Goal: Task Accomplishment & Management: Manage account settings

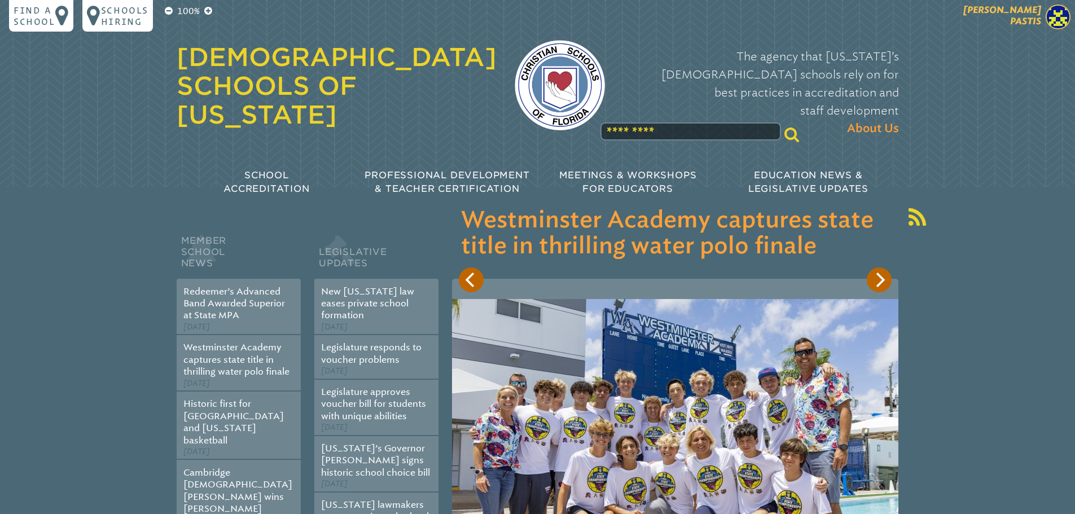
click at [1055, 13] on img at bounding box center [1057, 17] width 25 height 25
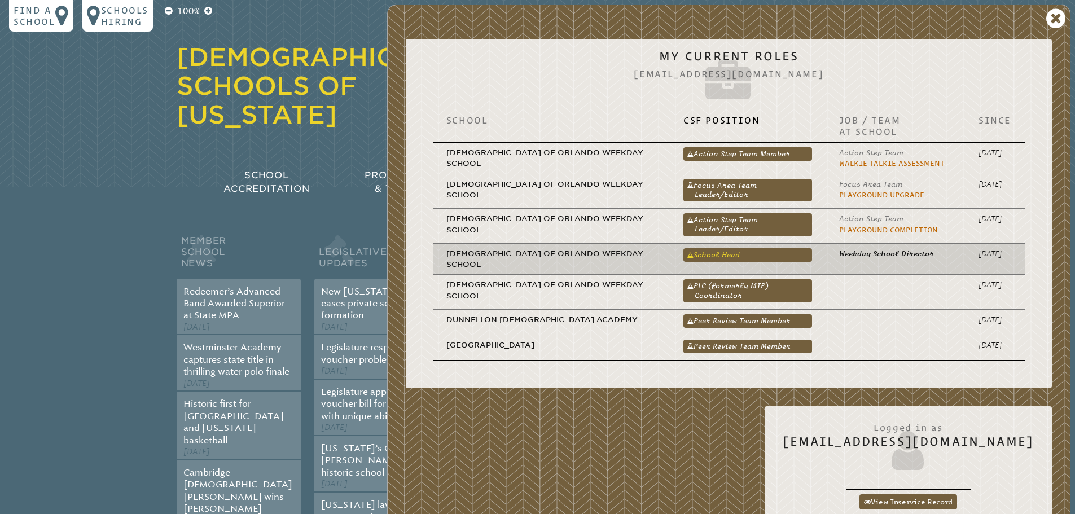
click at [769, 252] on link "School Head" at bounding box center [747, 255] width 129 height 14
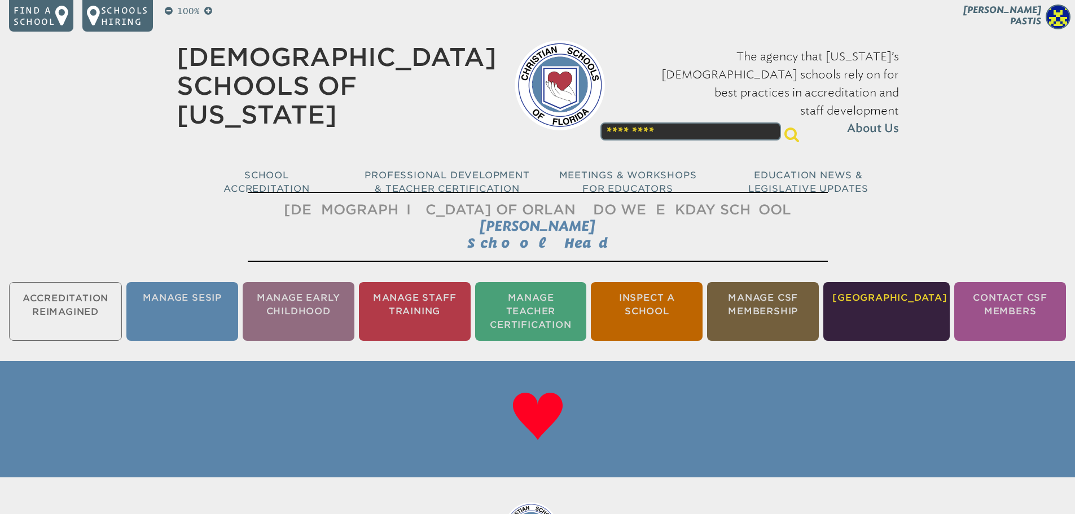
click at [906, 297] on li "[GEOGRAPHIC_DATA]" at bounding box center [886, 311] width 126 height 59
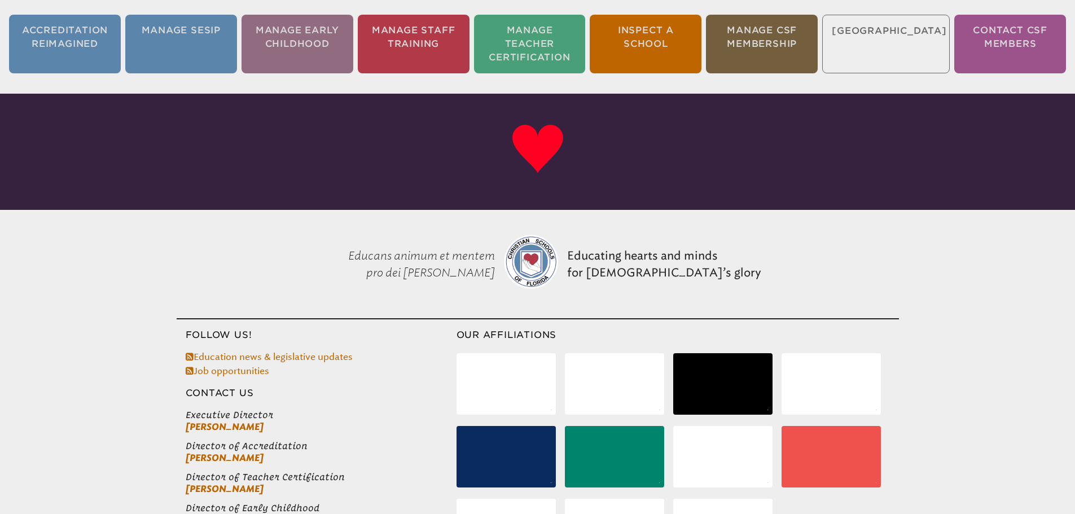
scroll to position [155, 0]
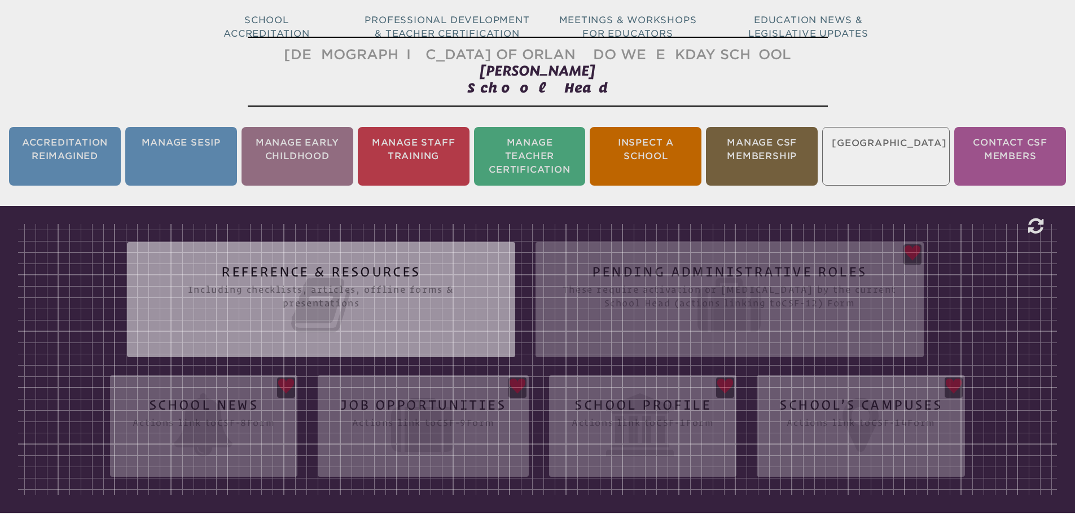
click at [638, 404] on div "Reference & Resources Including checklists, articles, offline forms & presentat…" at bounding box center [537, 359] width 1038 height 271
click at [529, 144] on li "Manage Teacher Certification" at bounding box center [530, 156] width 112 height 59
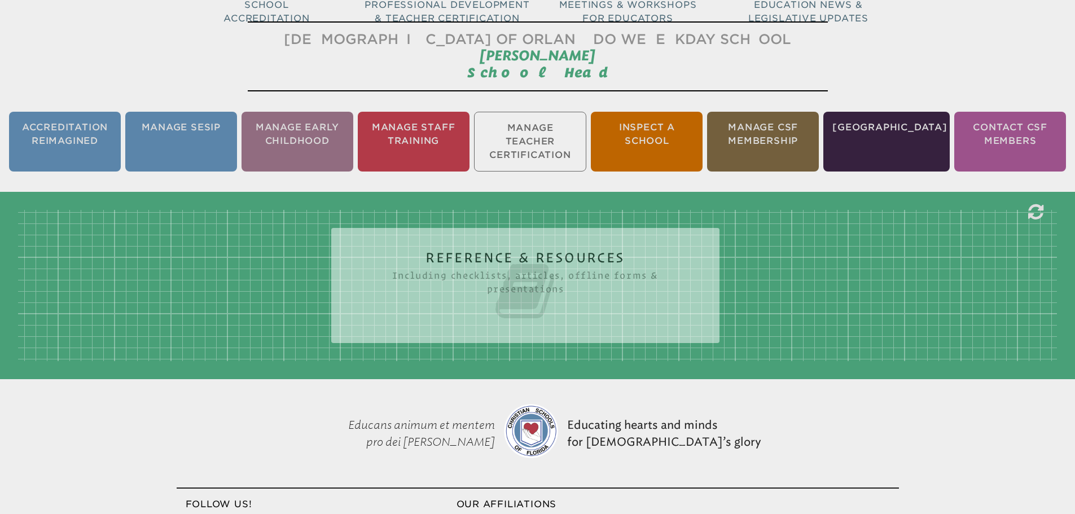
scroll to position [187, 0]
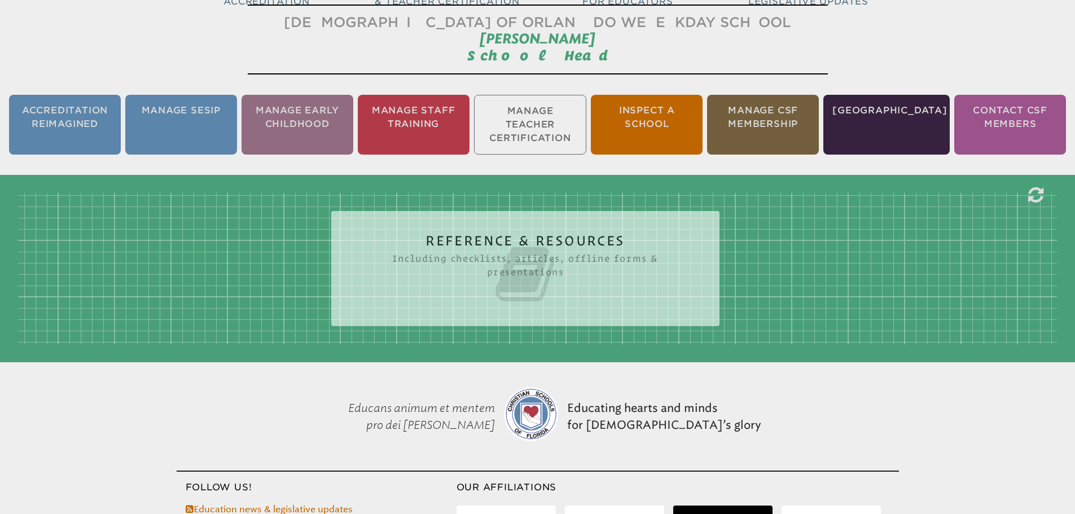
click at [521, 235] on h2 "Reference & Resources Including checklists, articles, offline forms & presentat…" at bounding box center [525, 270] width 343 height 72
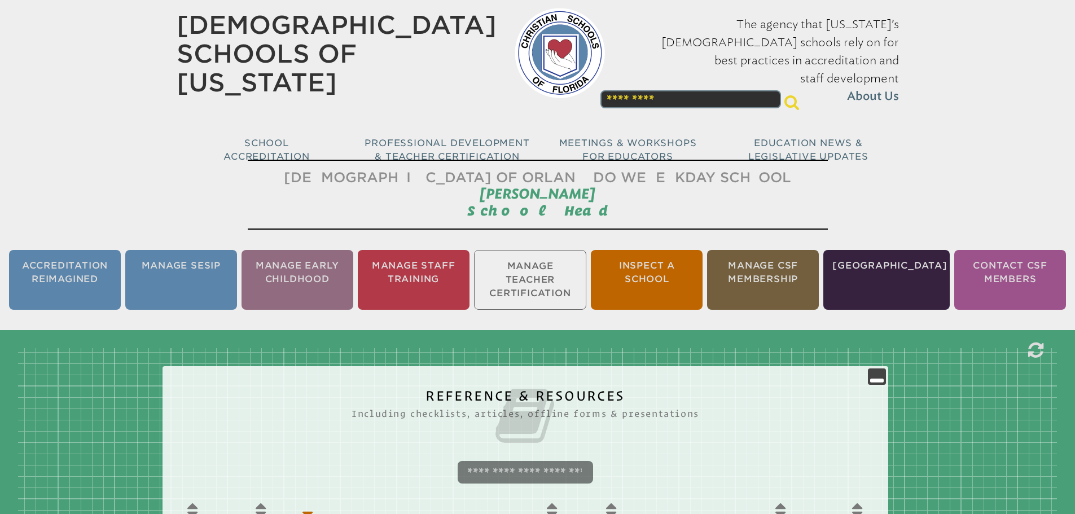
scroll to position [0, 0]
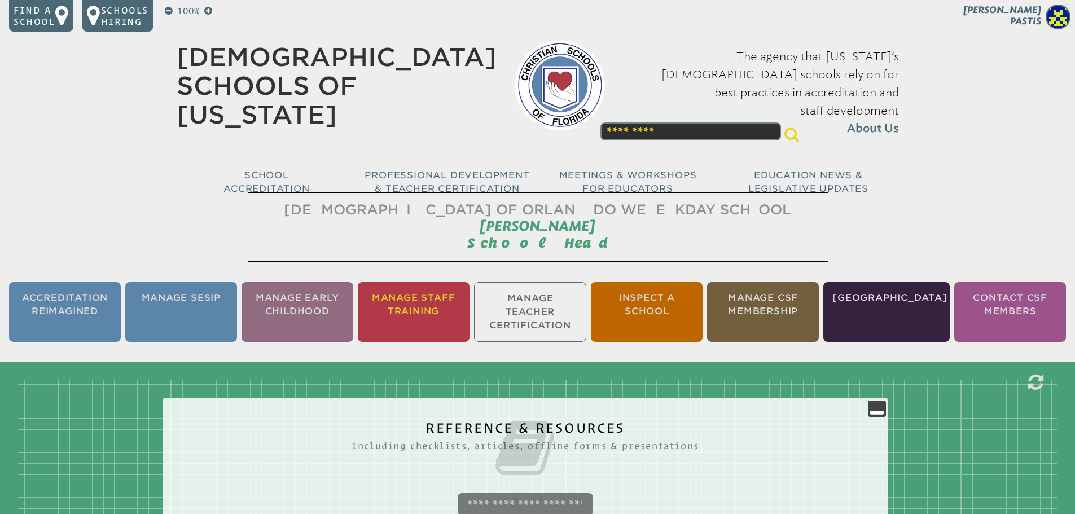
click at [428, 305] on li "Manage Staff Training" at bounding box center [414, 312] width 112 height 60
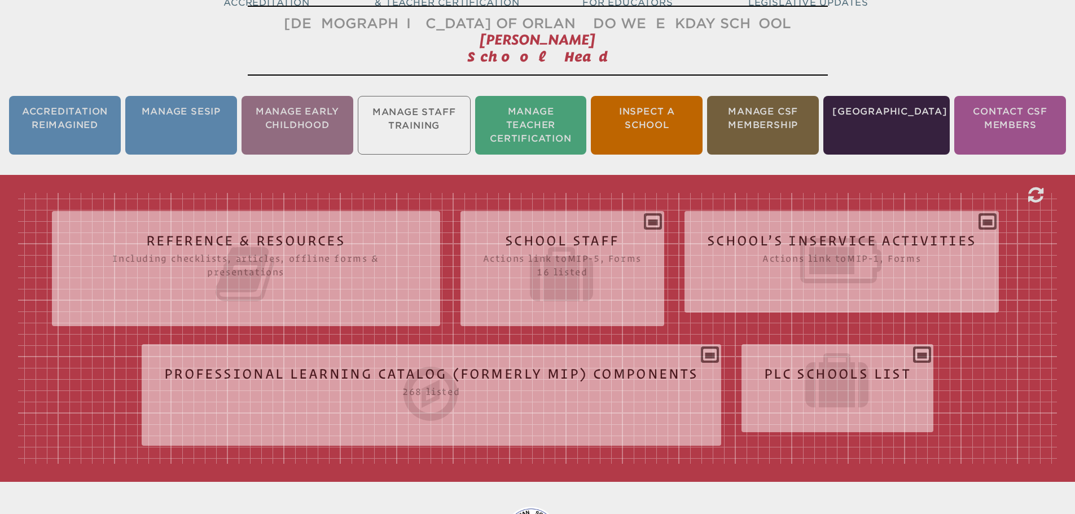
scroll to position [187, 0]
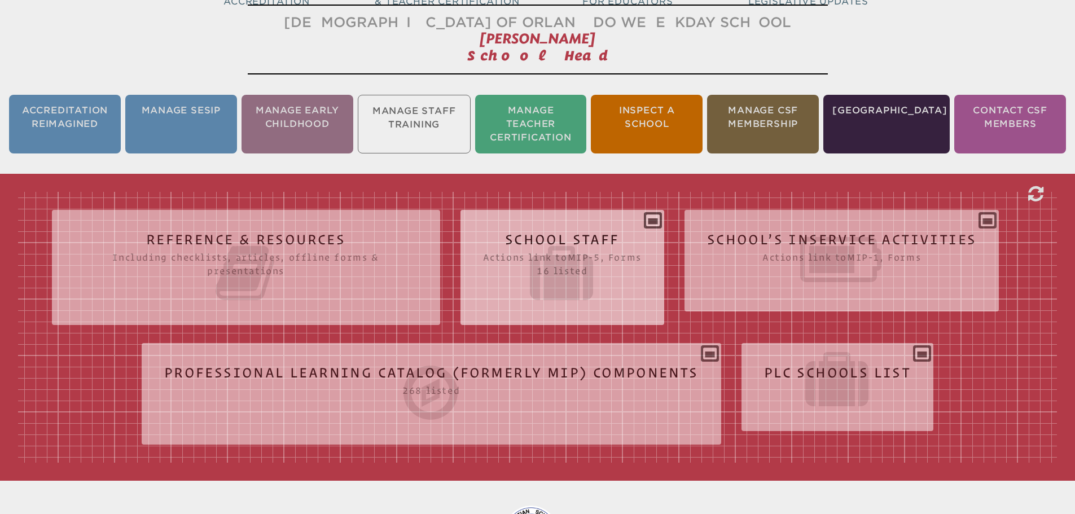
click at [594, 241] on icon at bounding box center [562, 272] width 159 height 63
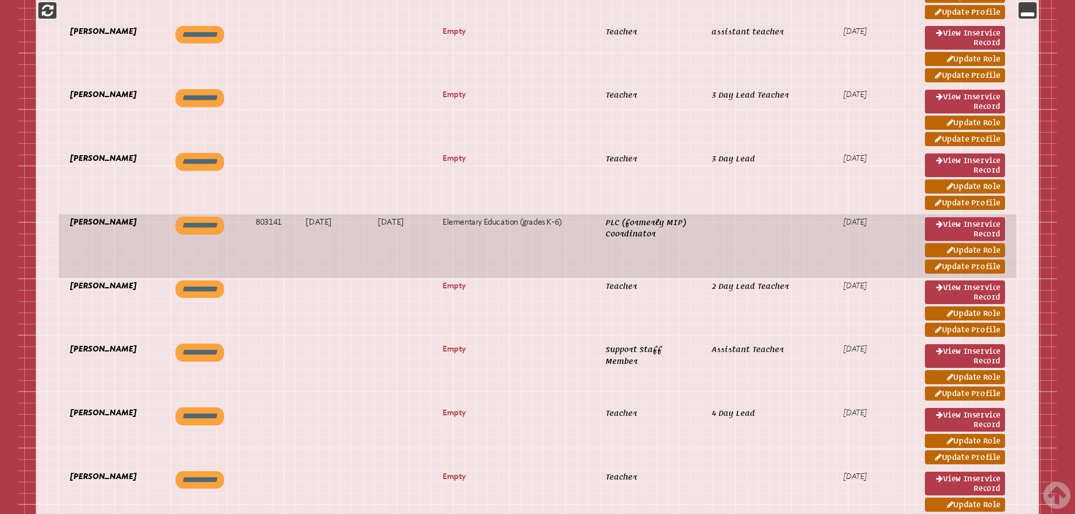
scroll to position [1315, 0]
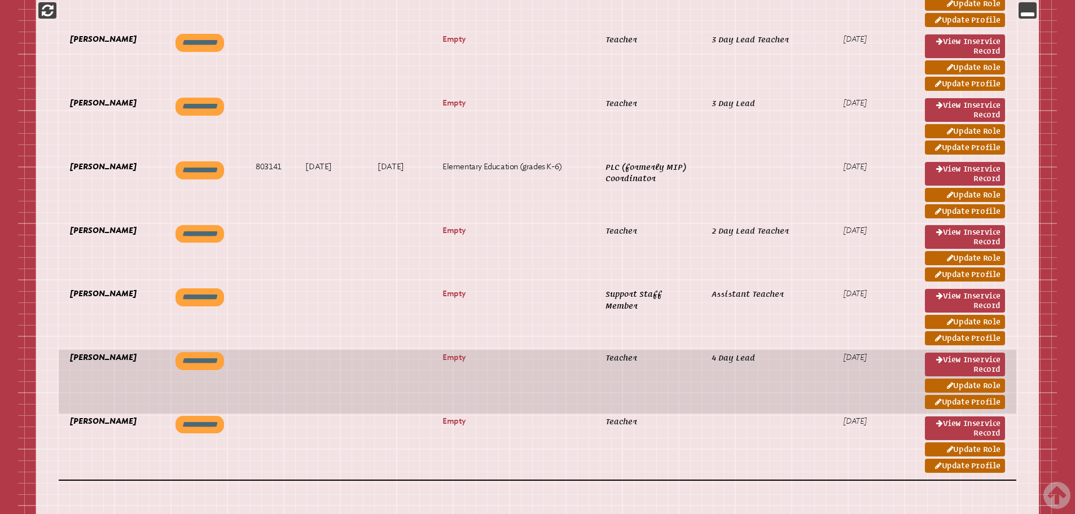
click at [209, 355] on input "**********" at bounding box center [199, 361] width 49 height 18
click at [979, 366] on link "View inservice record" at bounding box center [965, 365] width 80 height 24
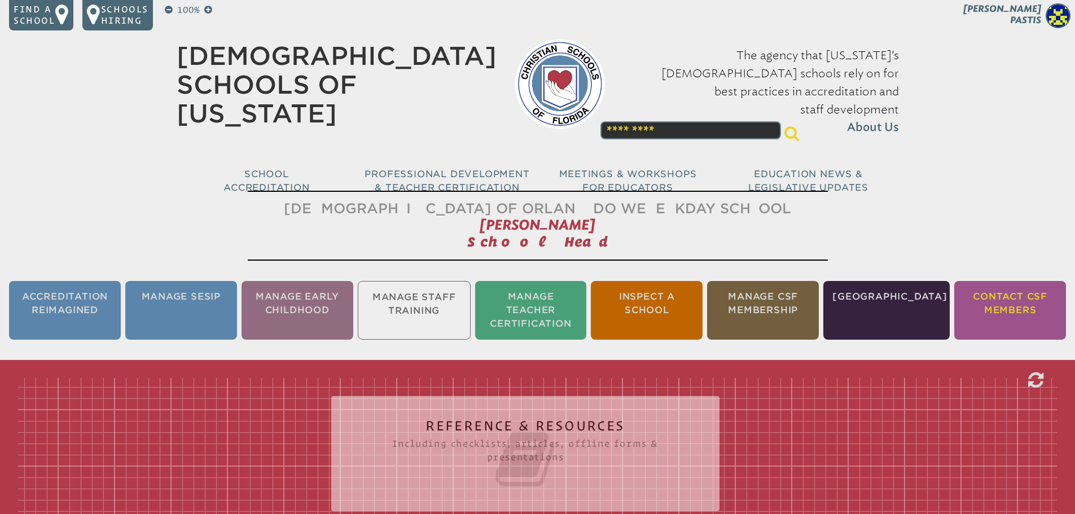
scroll to position [0, 0]
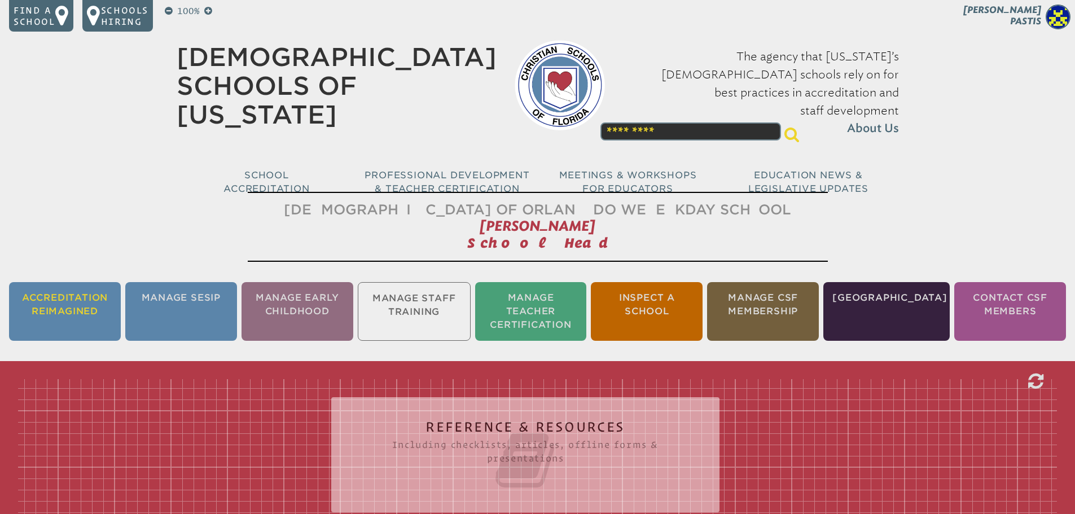
click at [78, 311] on li "Accreditation Reimagined" at bounding box center [65, 311] width 112 height 59
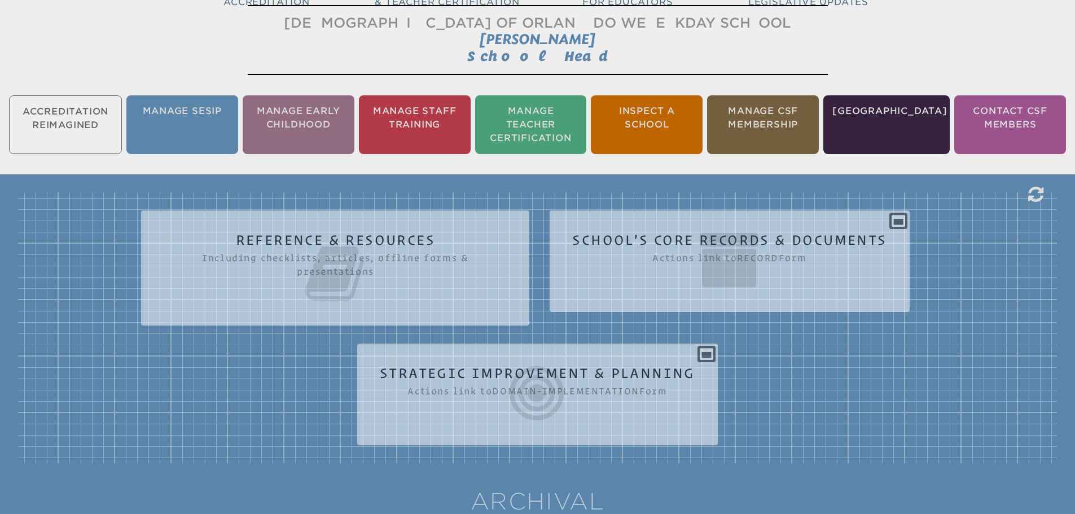
scroll to position [187, 0]
click at [217, 117] on li "Manage SESIP" at bounding box center [182, 124] width 112 height 59
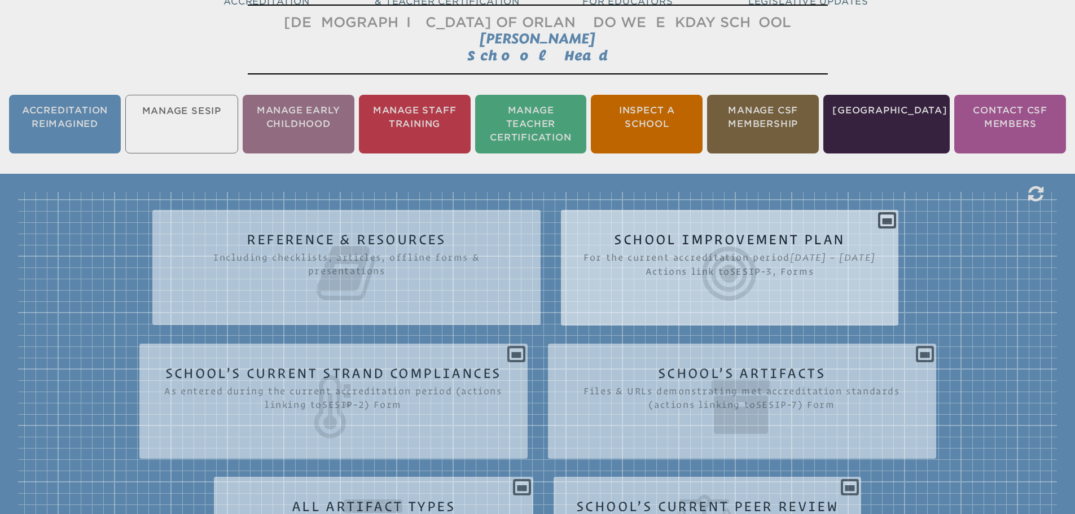
click at [667, 267] on icon at bounding box center [729, 273] width 292 height 63
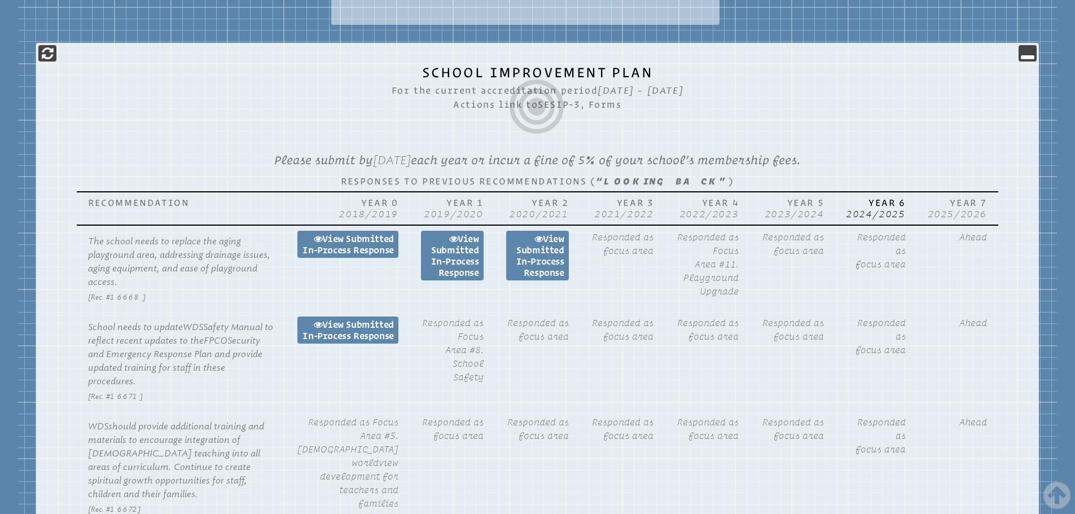
scroll to position [469, 0]
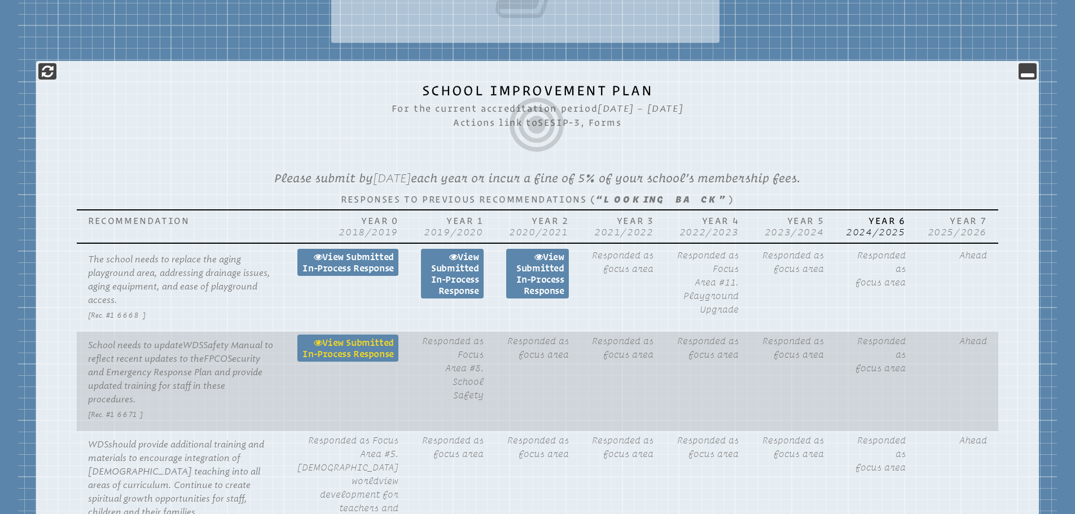
click at [381, 344] on link "View Submitted in-process Response" at bounding box center [347, 347] width 101 height 27
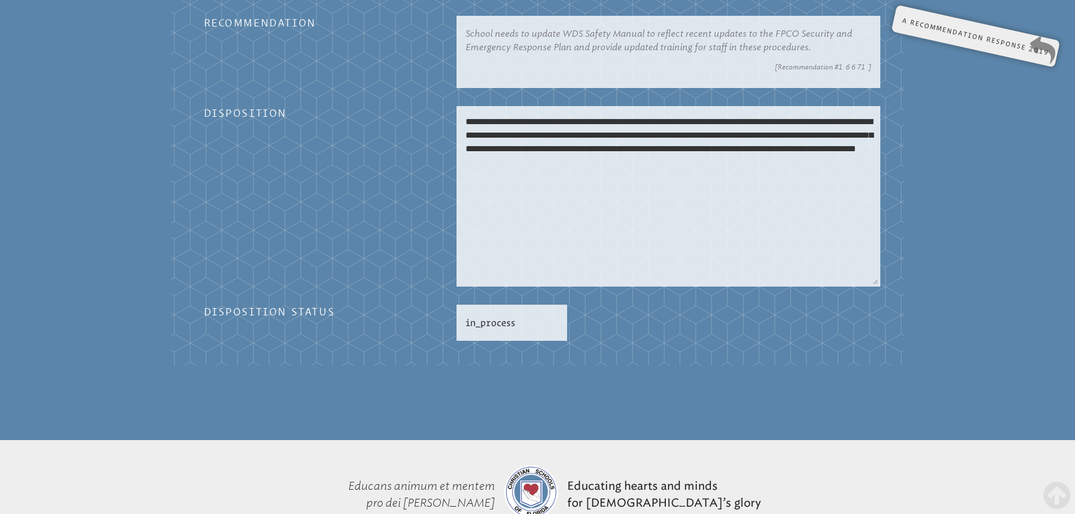
scroll to position [639, 0]
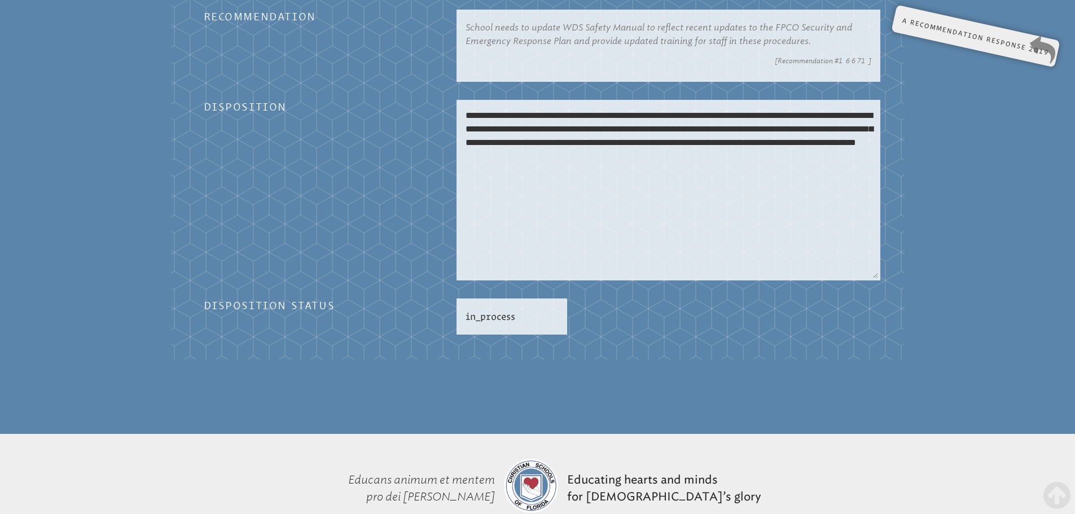
drag, startPoint x: 636, startPoint y: 124, endPoint x: 718, endPoint y: 140, distance: 82.9
click at [718, 140] on textarea "**********" at bounding box center [668, 190] width 419 height 176
drag, startPoint x: 861, startPoint y: 126, endPoint x: 641, endPoint y: 115, distance: 220.3
click at [639, 124] on textarea "**********" at bounding box center [668, 190] width 419 height 176
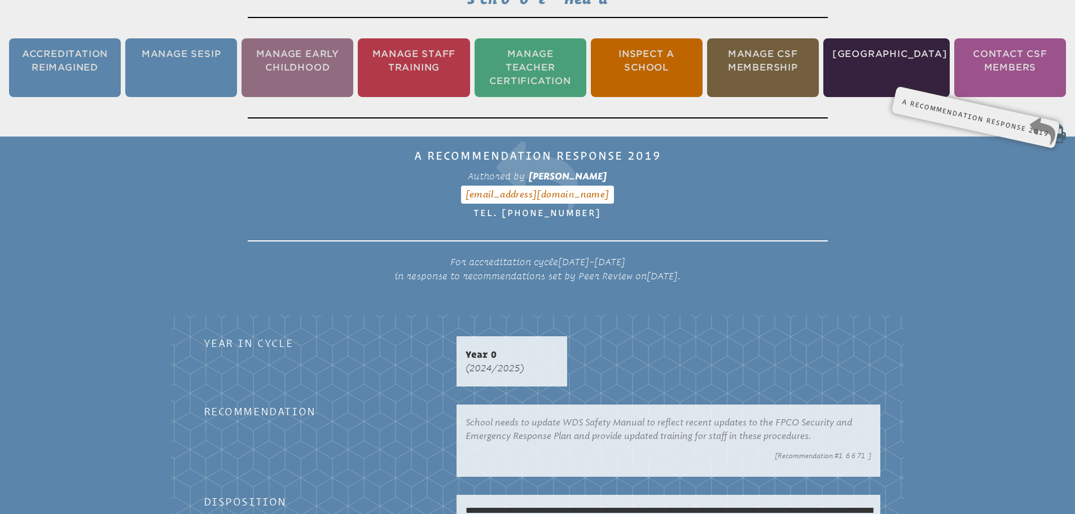
scroll to position [187, 0]
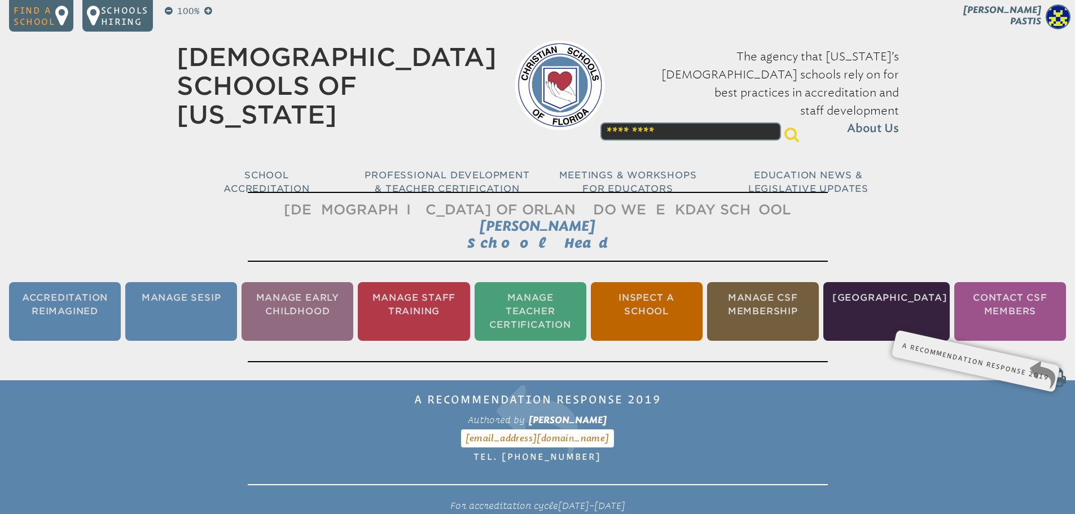
scroll to position [187, 0]
click at [199, 296] on li "Manage SESIP" at bounding box center [181, 311] width 112 height 59
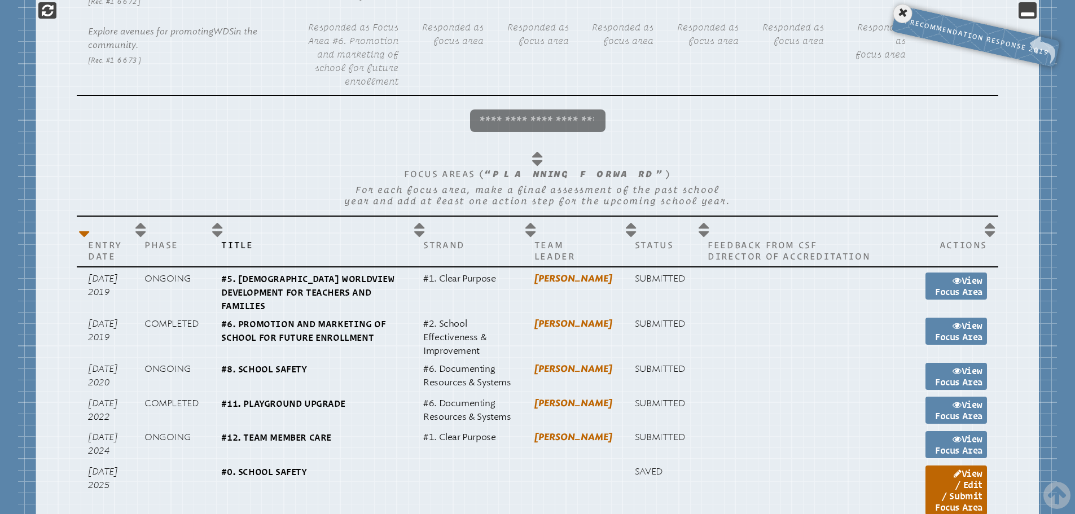
scroll to position [1033, 0]
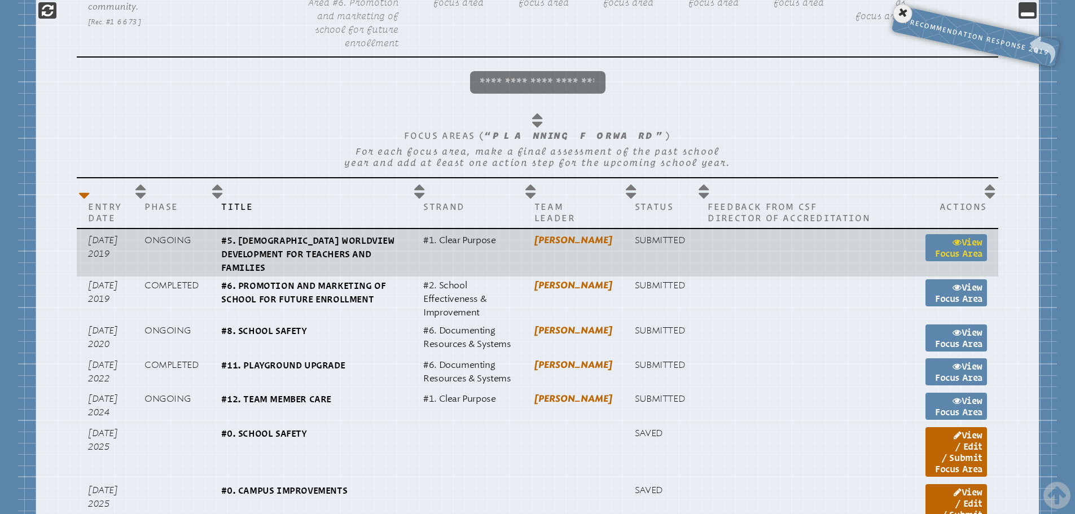
click at [972, 261] on link "View Focus Area" at bounding box center [955, 247] width 61 height 27
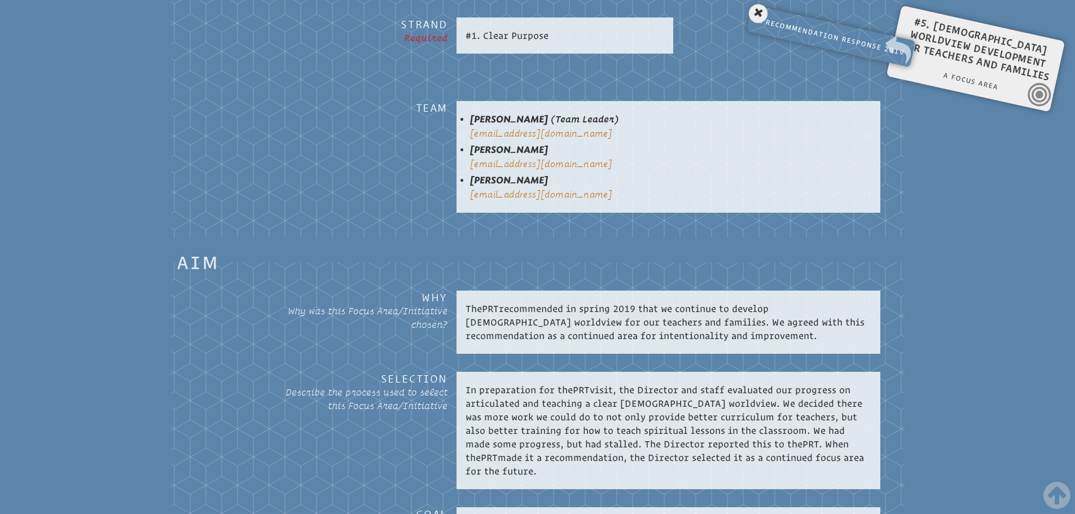
scroll to position [921, 0]
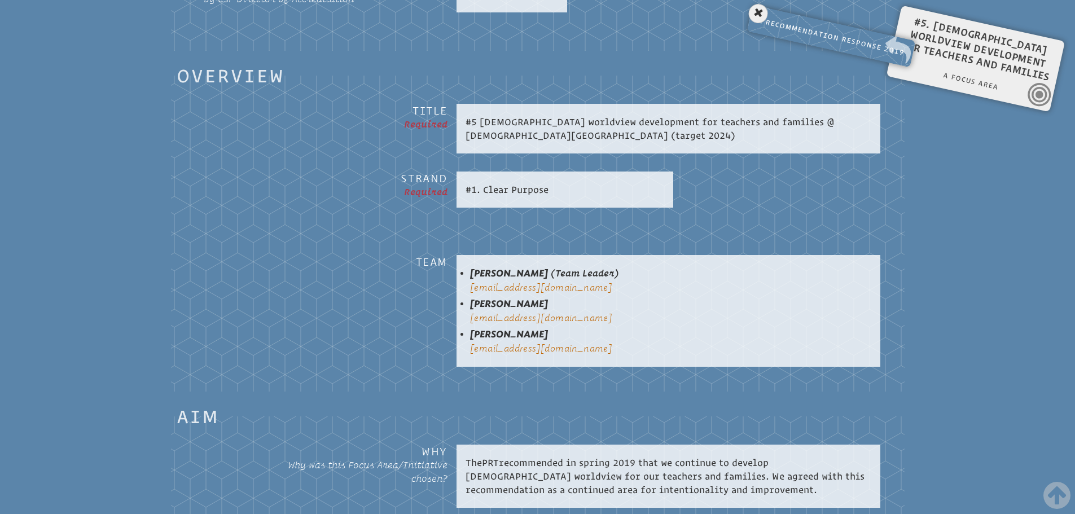
click at [553, 119] on p "#5 [DEMOGRAPHIC_DATA] worldview development for teachers and families @ [DEMOGR…" at bounding box center [668, 128] width 406 height 27
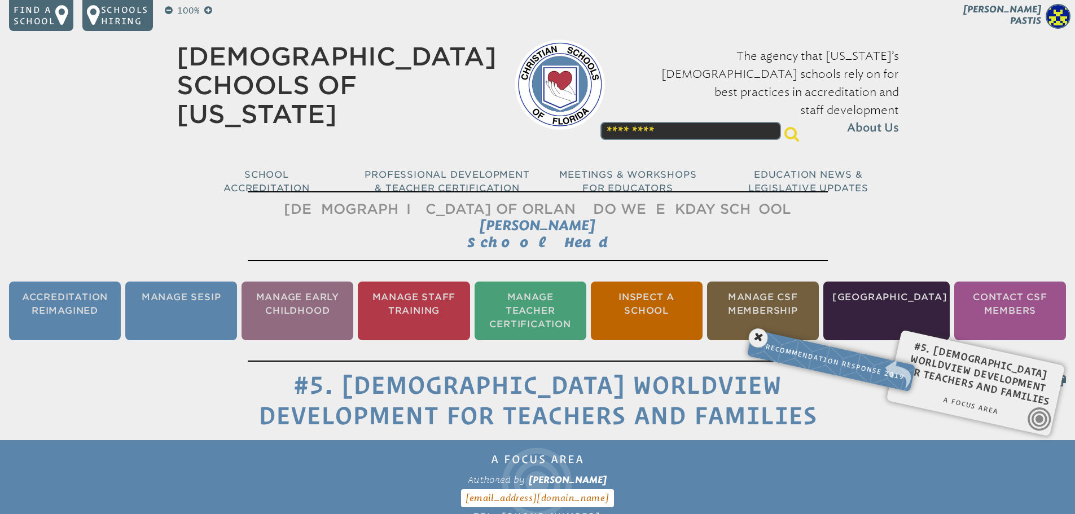
scroll to position [0, 0]
click at [210, 294] on li "Manage SESIP" at bounding box center [181, 311] width 112 height 59
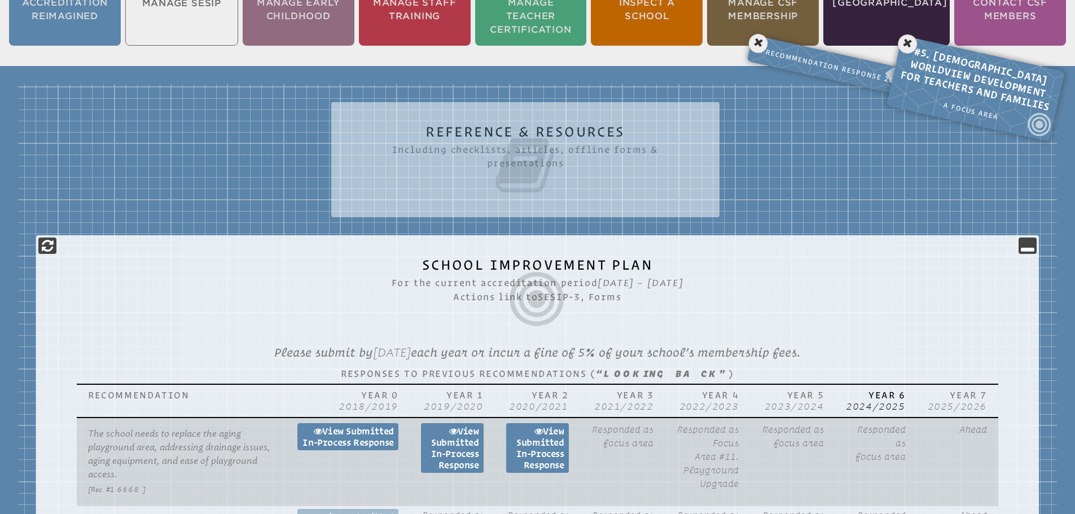
scroll to position [131, 0]
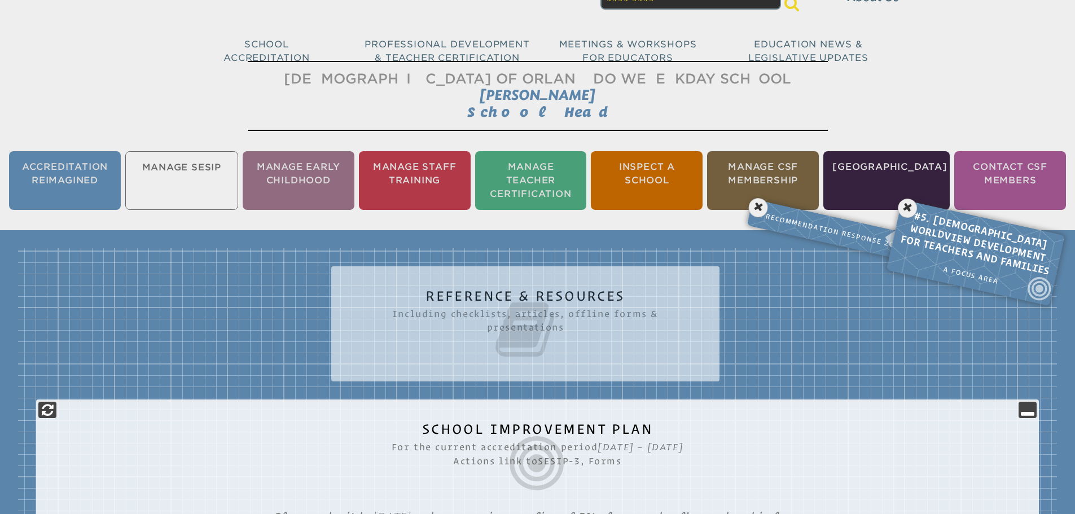
click at [521, 298] on icon at bounding box center [525, 329] width 343 height 63
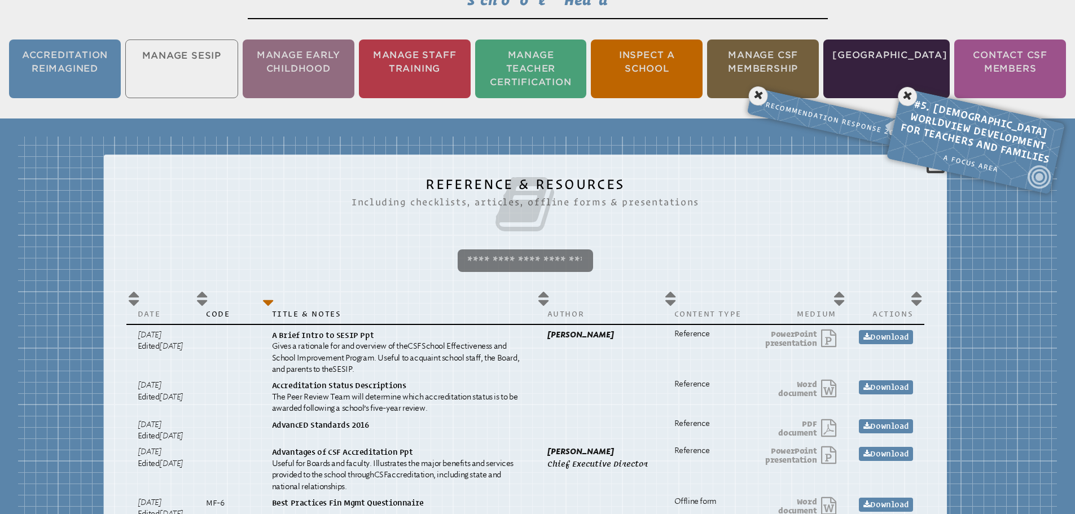
scroll to position [244, 0]
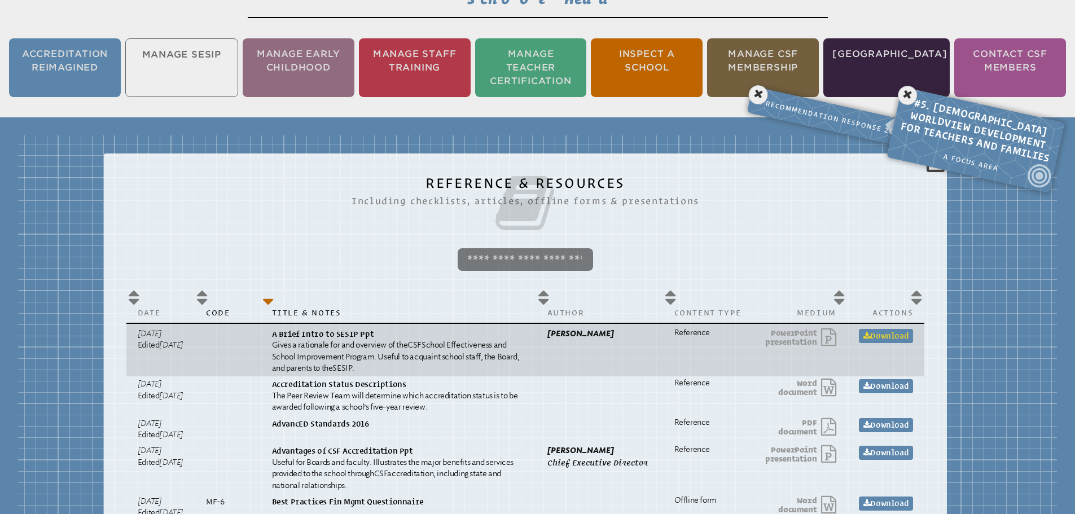
click at [905, 331] on link "Download" at bounding box center [886, 336] width 54 height 14
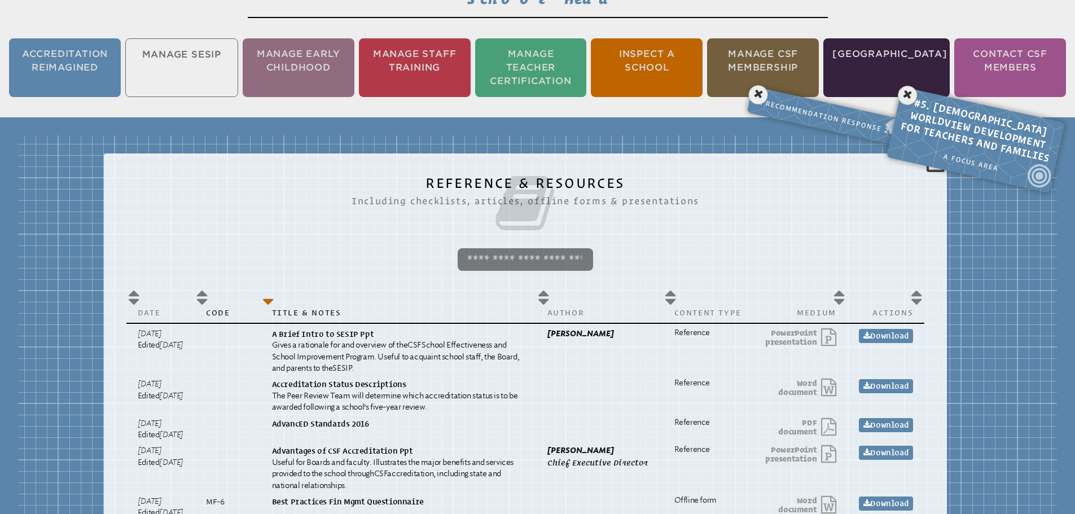
click at [209, 62] on ul "Accreditation Reimagined Manage SESIP Manage Early Childhood Manage Staff Train…" at bounding box center [537, 67] width 1075 height 63
click at [909, 89] on icon at bounding box center [907, 95] width 23 height 23
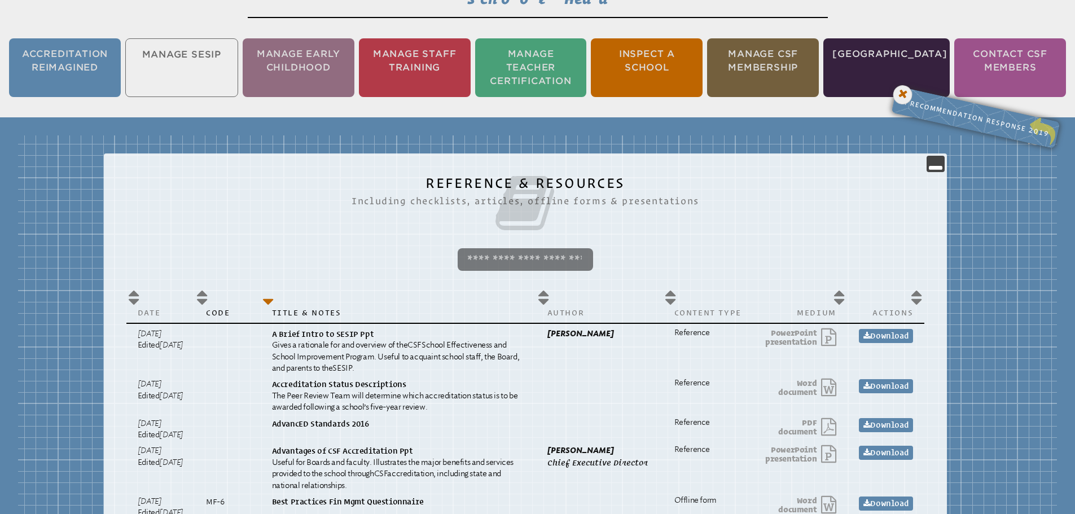
click at [899, 92] on icon at bounding box center [902, 94] width 23 height 23
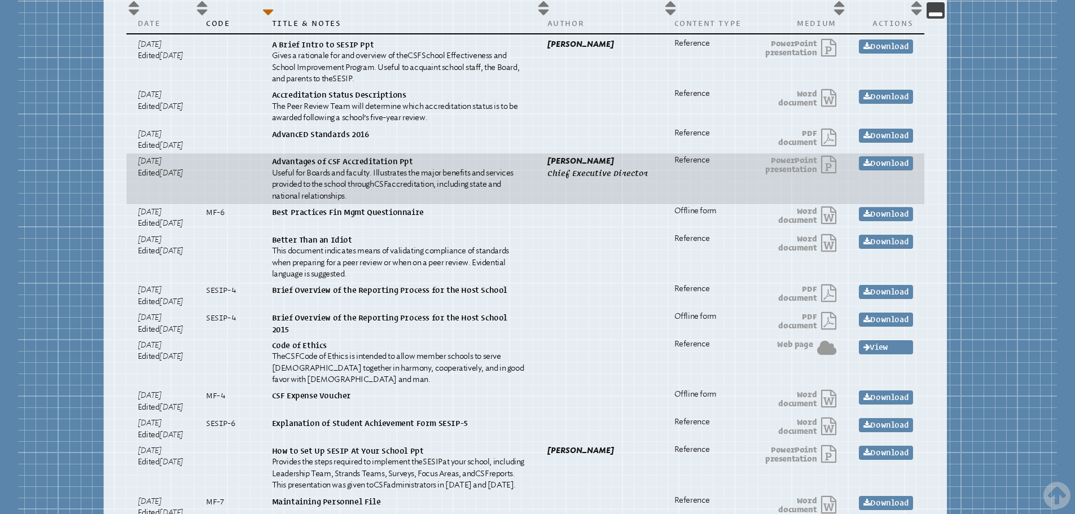
scroll to position [451, 0]
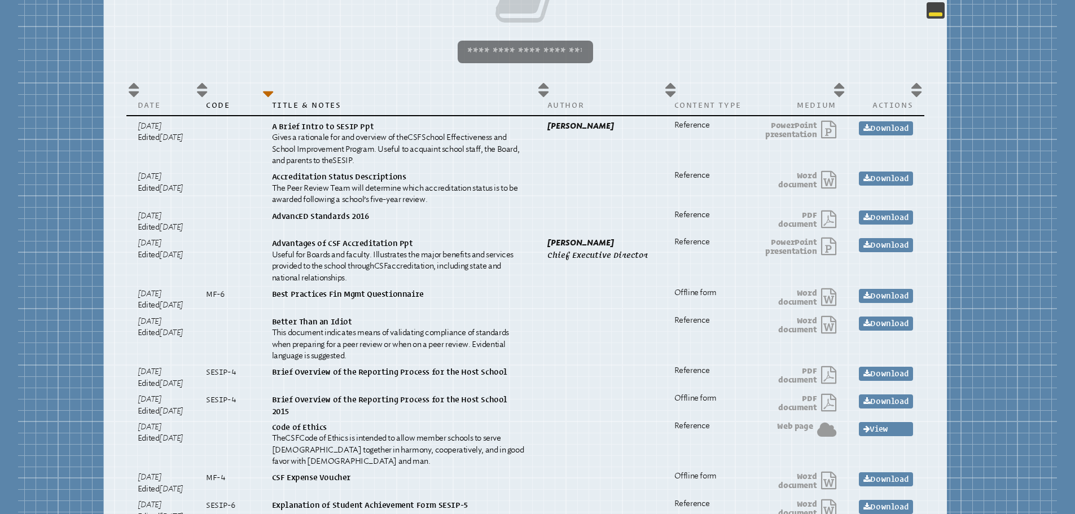
click at [942, 11] on icon at bounding box center [935, 10] width 14 height 14
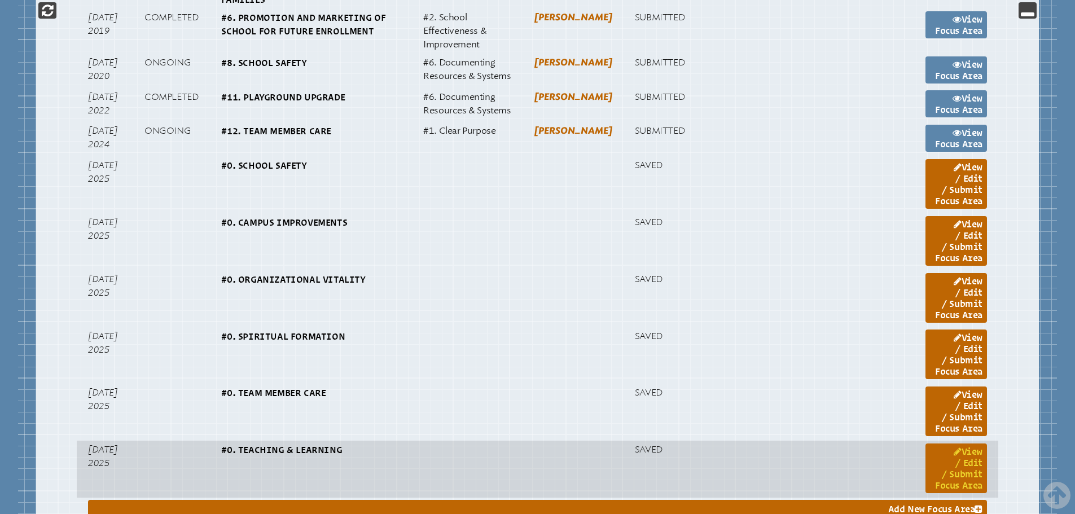
scroll to position [1283, 0]
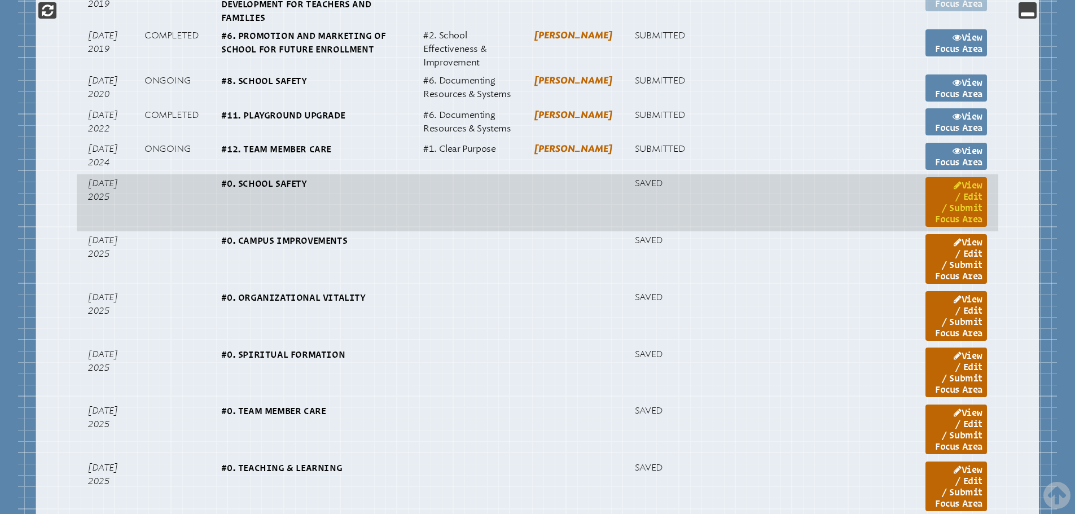
click at [954, 227] on link "View / Edit / Submit Focus Area" at bounding box center [955, 202] width 61 height 50
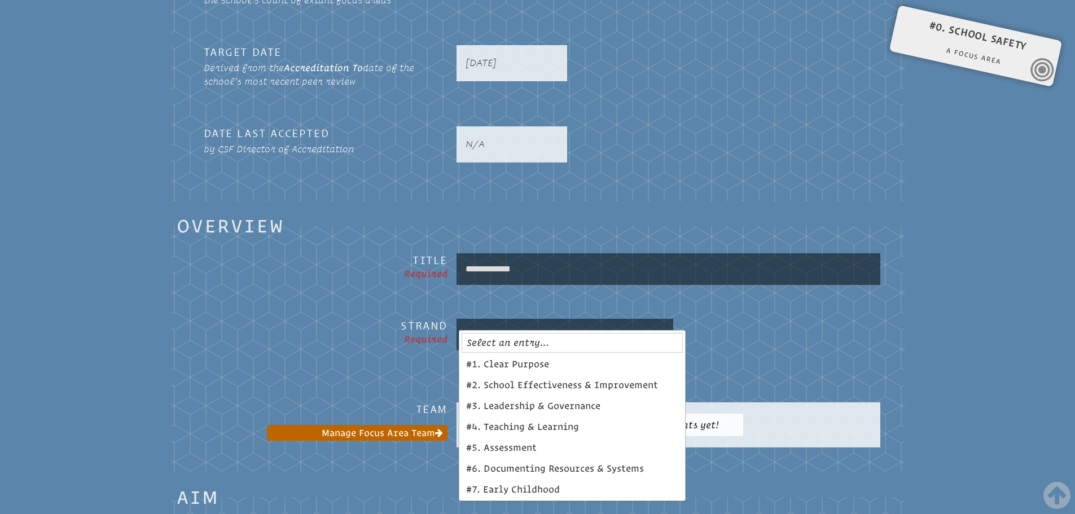
scroll to position [695, 0]
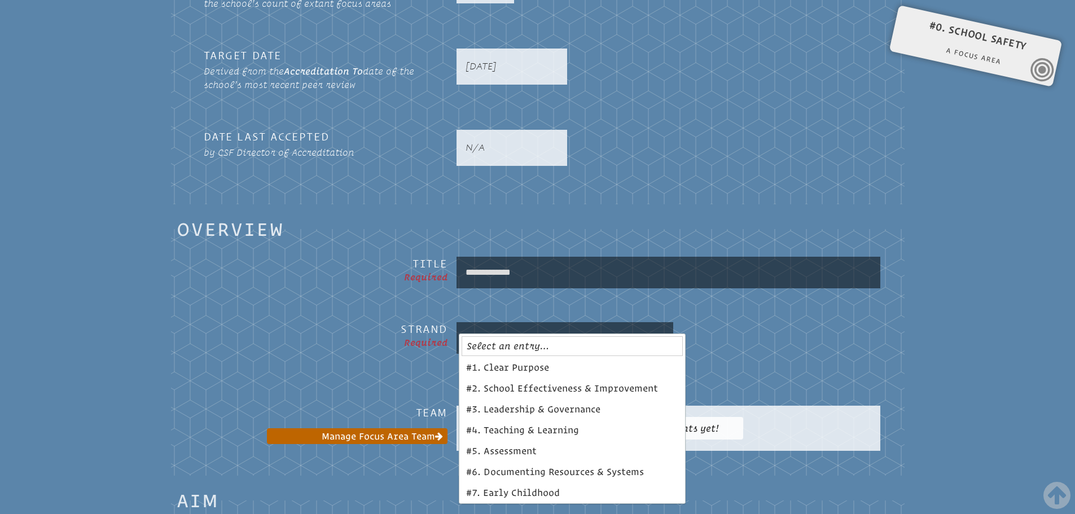
click at [857, 289] on div "**********" at bounding box center [538, 280] width 686 height 47
click at [712, 130] on div "N/A" at bounding box center [668, 148] width 424 height 36
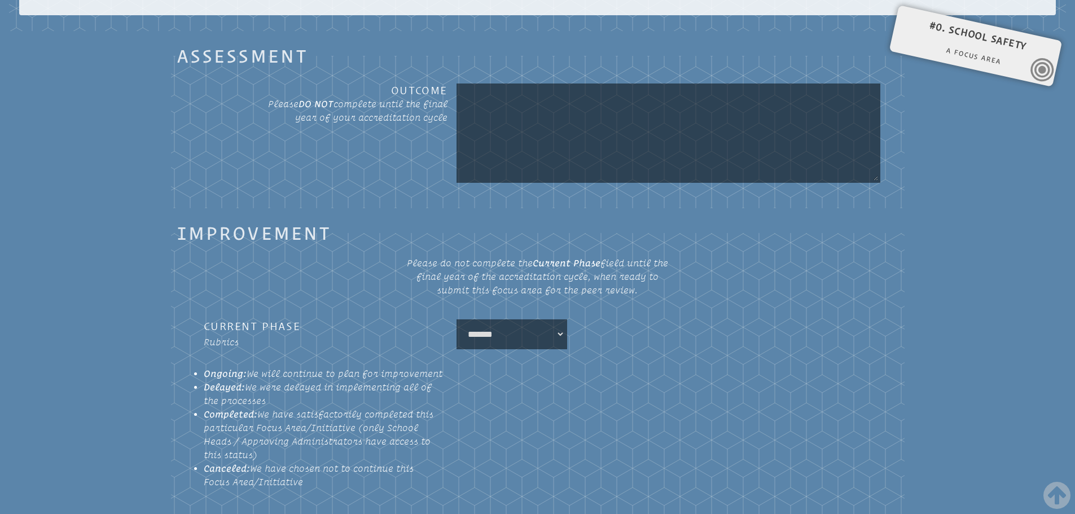
scroll to position [1565, 0]
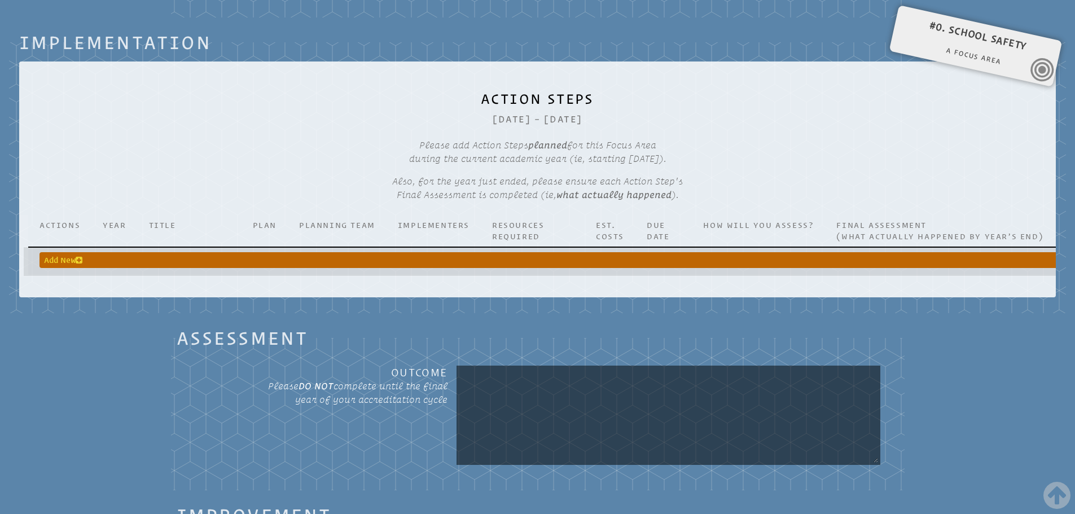
click at [71, 254] on span "Add New" at bounding box center [63, 259] width 38 height 11
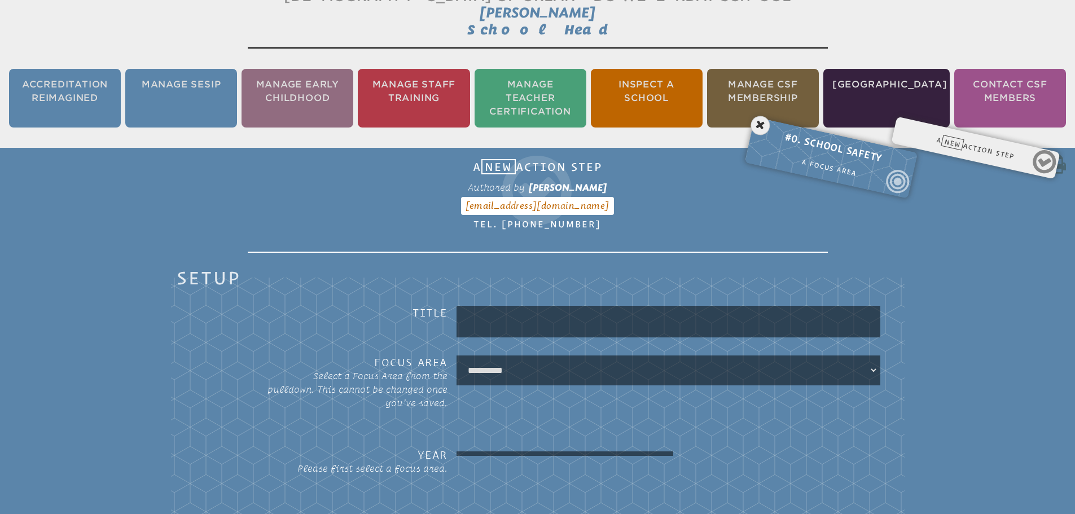
scroll to position [187, 0]
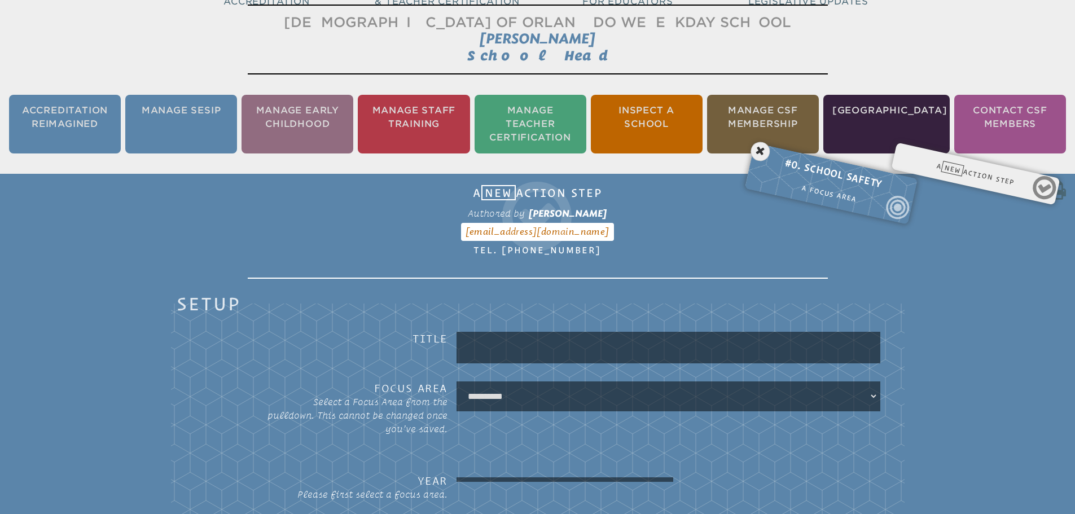
click at [510, 344] on input "text" at bounding box center [668, 347] width 419 height 27
click at [175, 105] on li "Manage SESIP" at bounding box center [181, 124] width 112 height 59
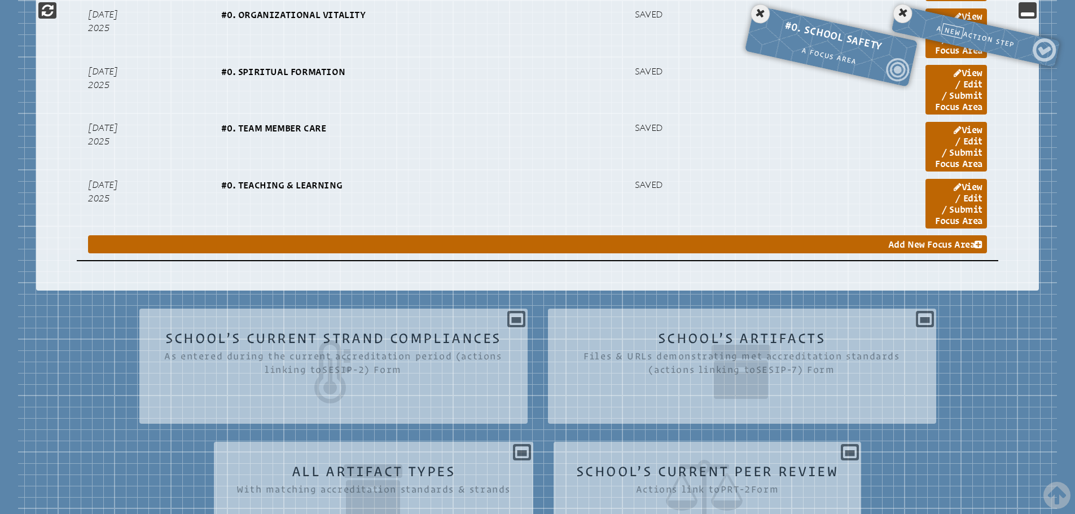
scroll to position [1654, 0]
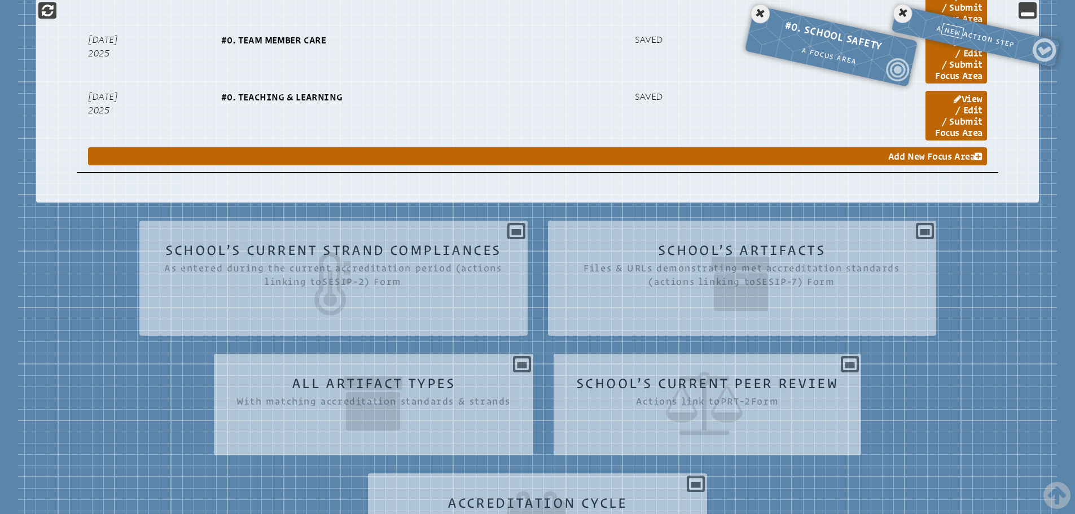
click at [435, 308] on icon at bounding box center [333, 283] width 343 height 63
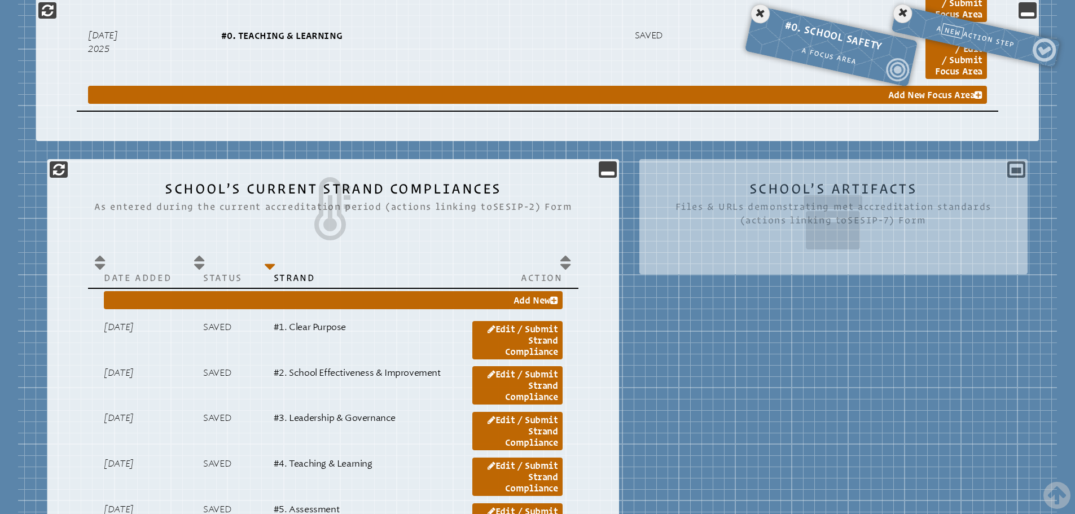
scroll to position [1710, 0]
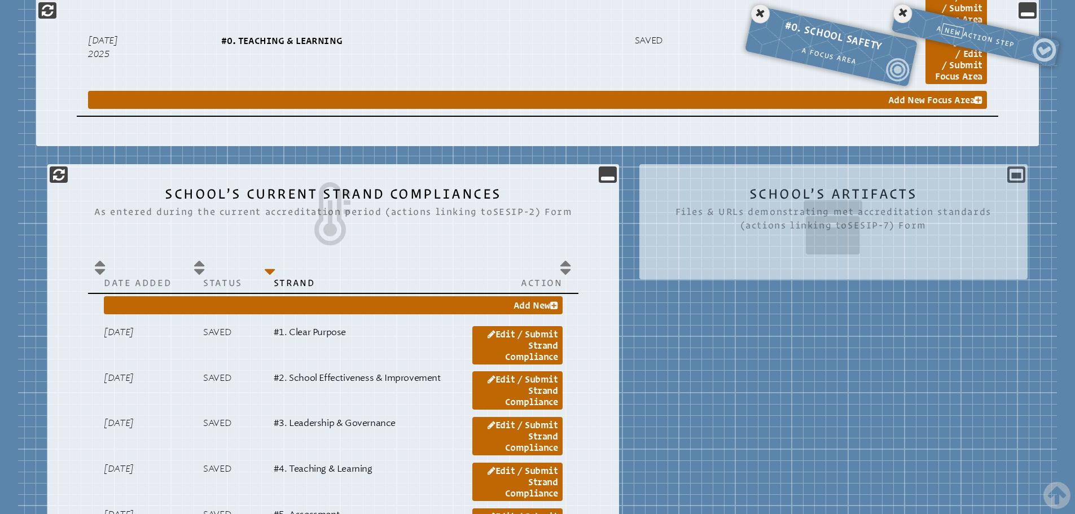
click at [758, 237] on icon at bounding box center [833, 227] width 343 height 63
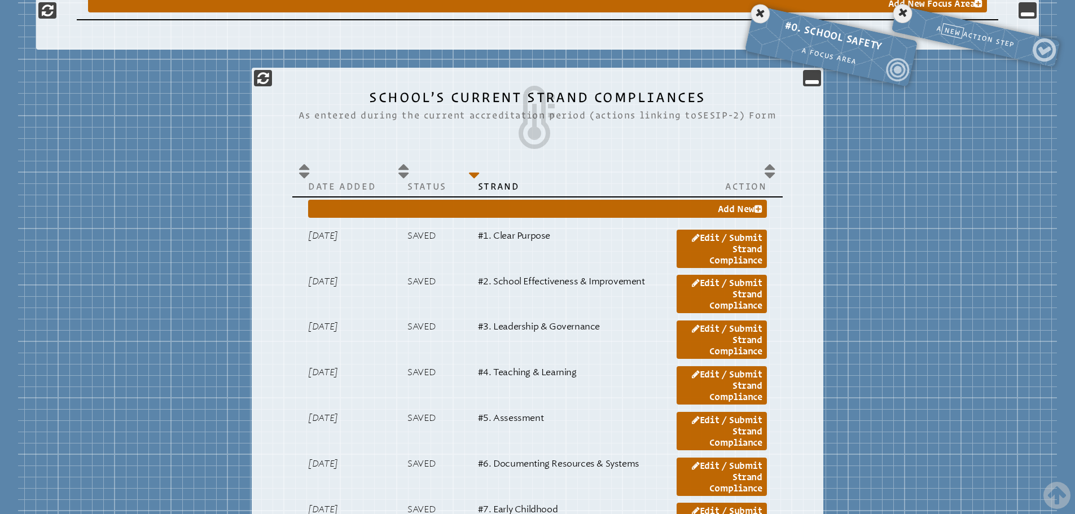
scroll to position [1823, 0]
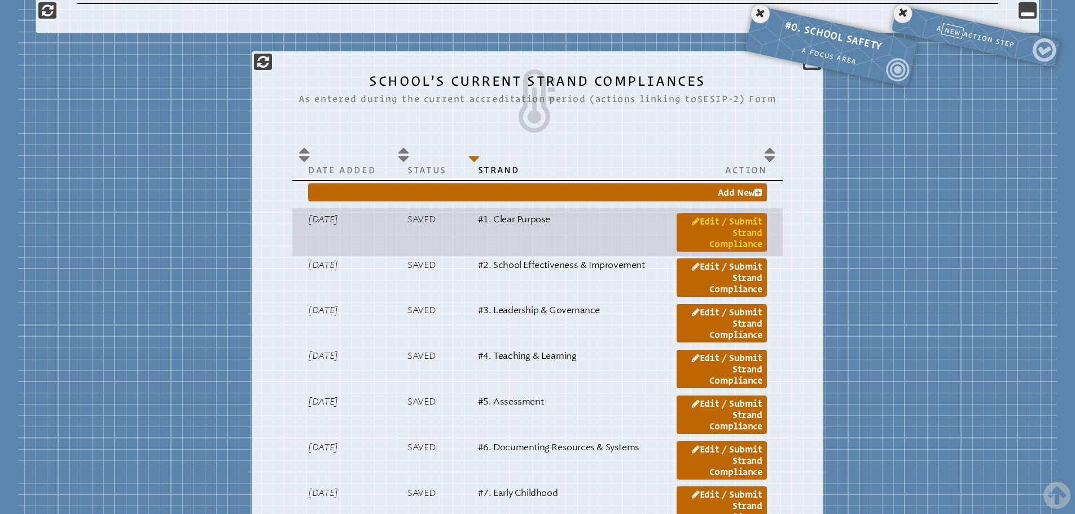
click at [743, 252] on link "Edit / Submit Strand Compliance" at bounding box center [721, 232] width 90 height 38
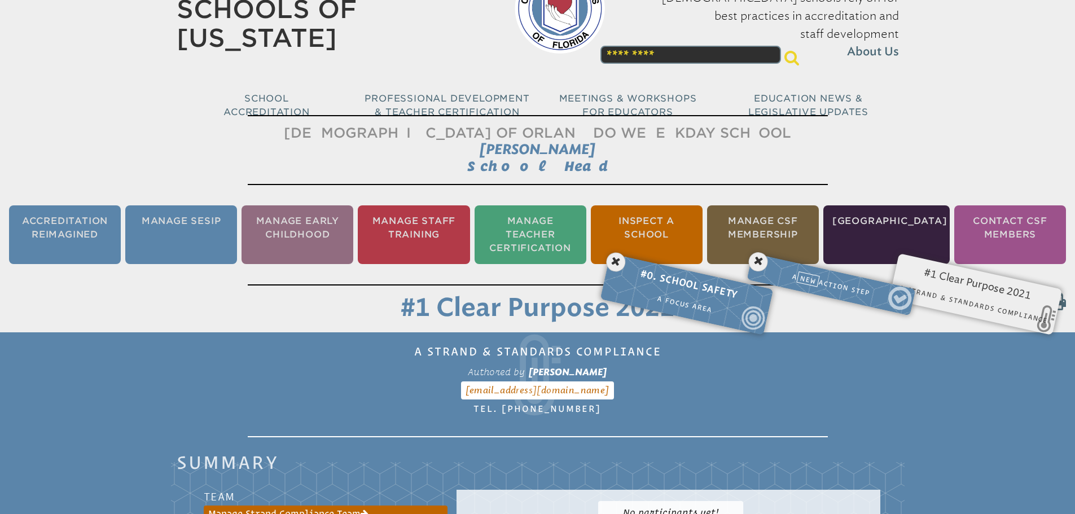
scroll to position [74, 0]
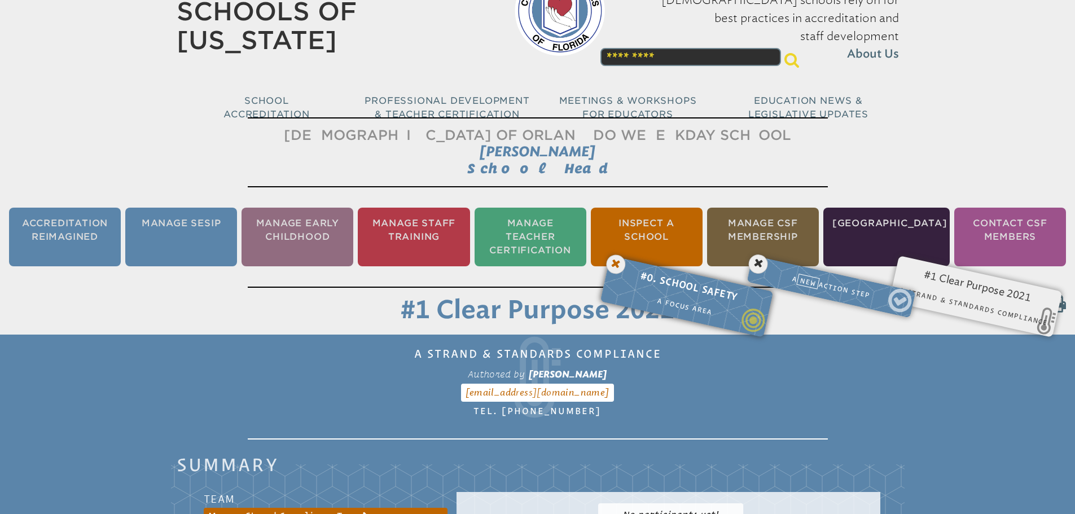
click at [612, 265] on icon at bounding box center [615, 264] width 23 height 23
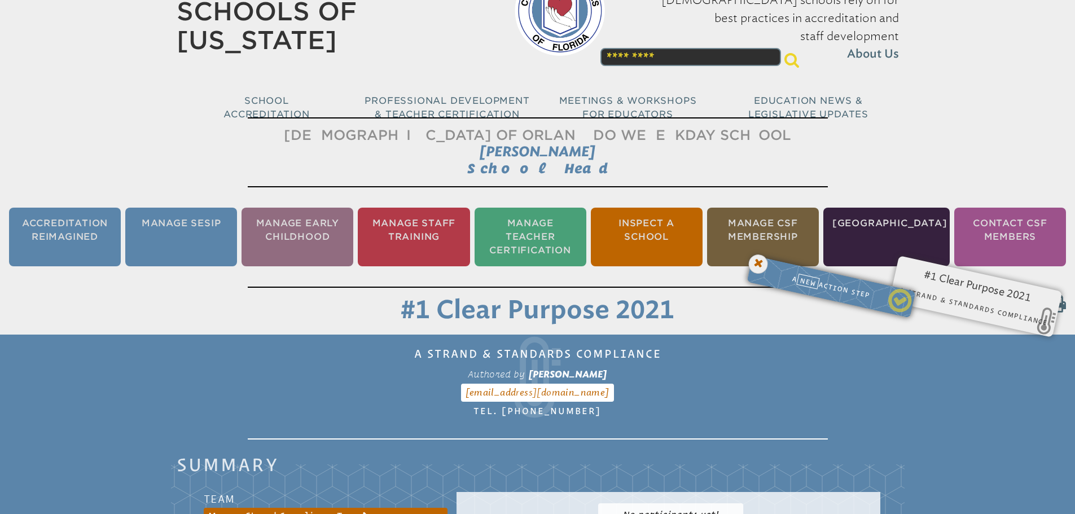
click at [752, 260] on icon at bounding box center [758, 264] width 23 height 23
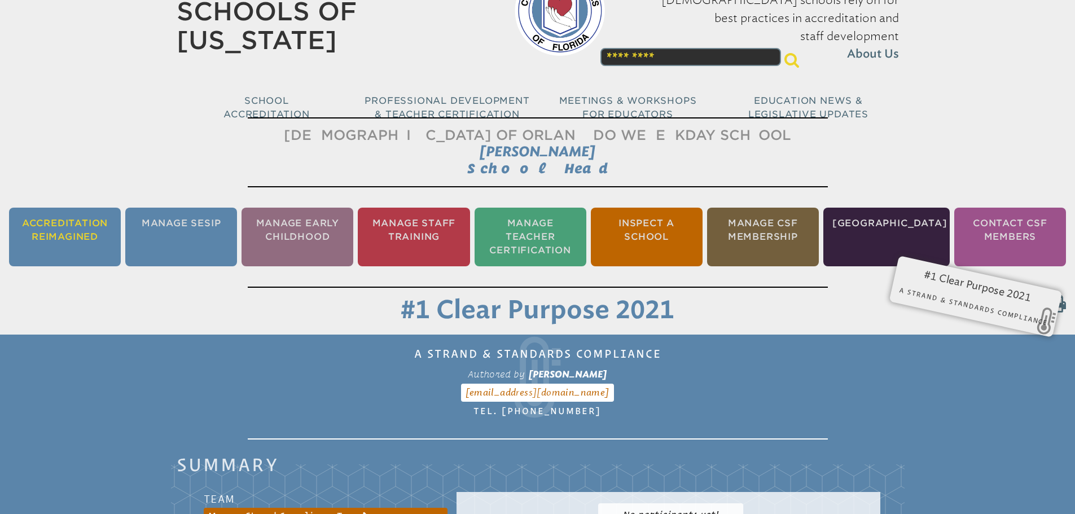
click at [74, 239] on li "Accreditation Reimagined" at bounding box center [65, 237] width 112 height 59
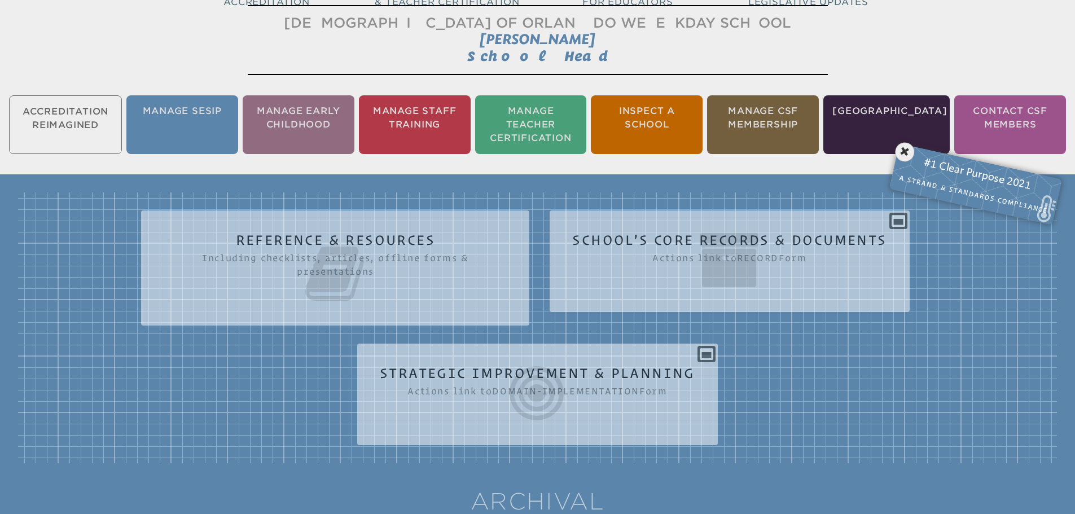
scroll to position [187, 0]
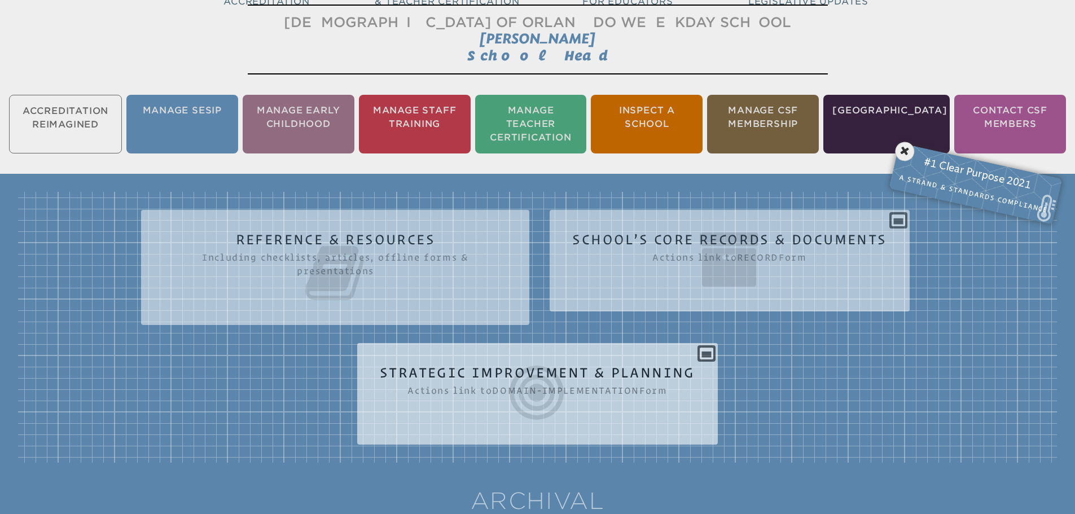
click at [558, 381] on icon at bounding box center [537, 392] width 315 height 63
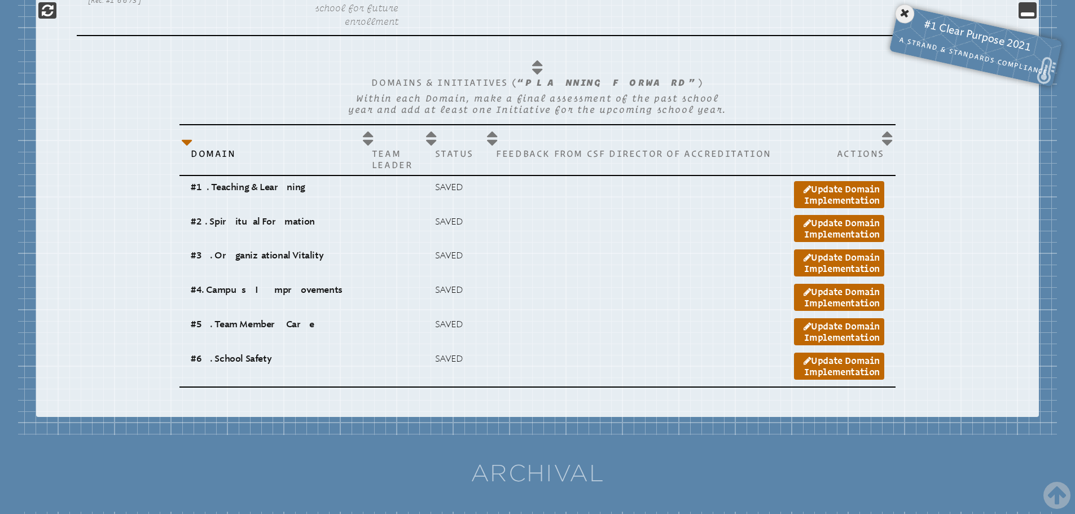
scroll to position [1033, 0]
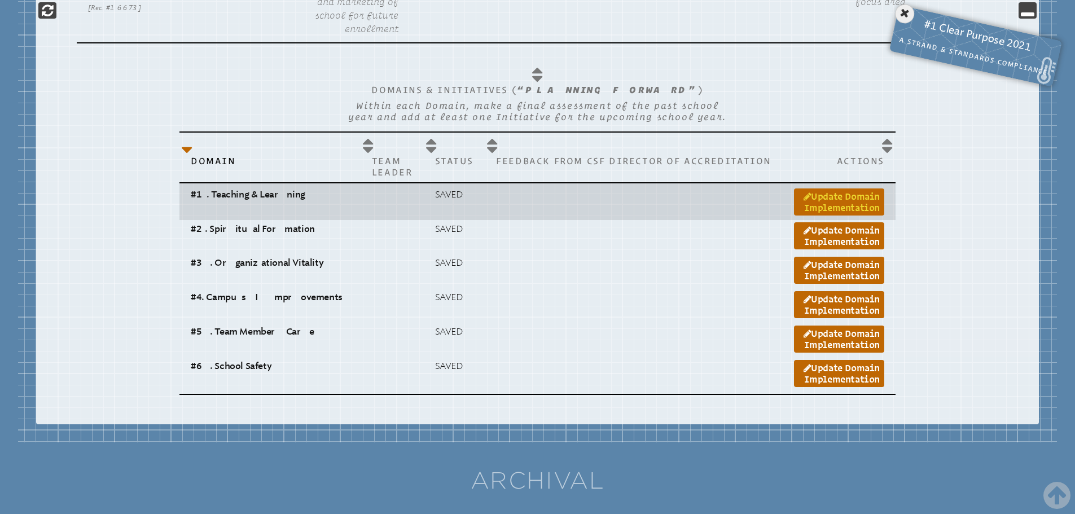
click at [811, 215] on link "Update Domain Implementation" at bounding box center [839, 201] width 90 height 27
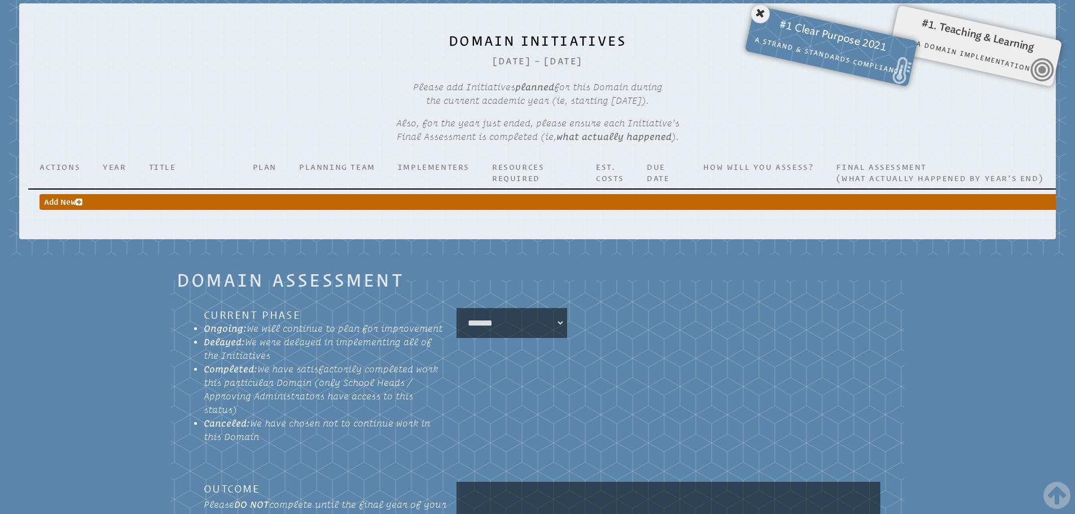
scroll to position [751, 0]
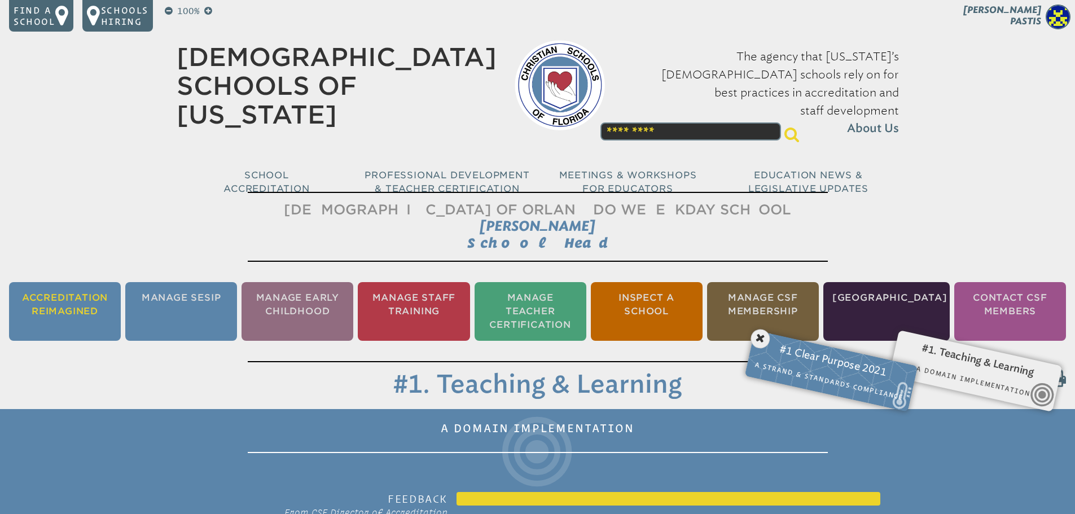
click at [46, 305] on li "Accreditation Reimagined" at bounding box center [65, 311] width 112 height 59
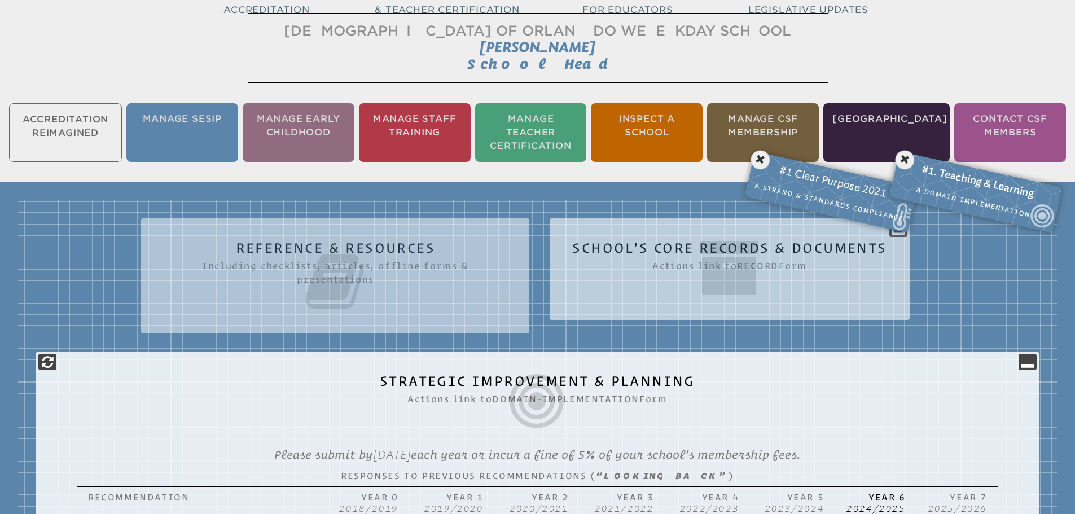
scroll to position [187, 0]
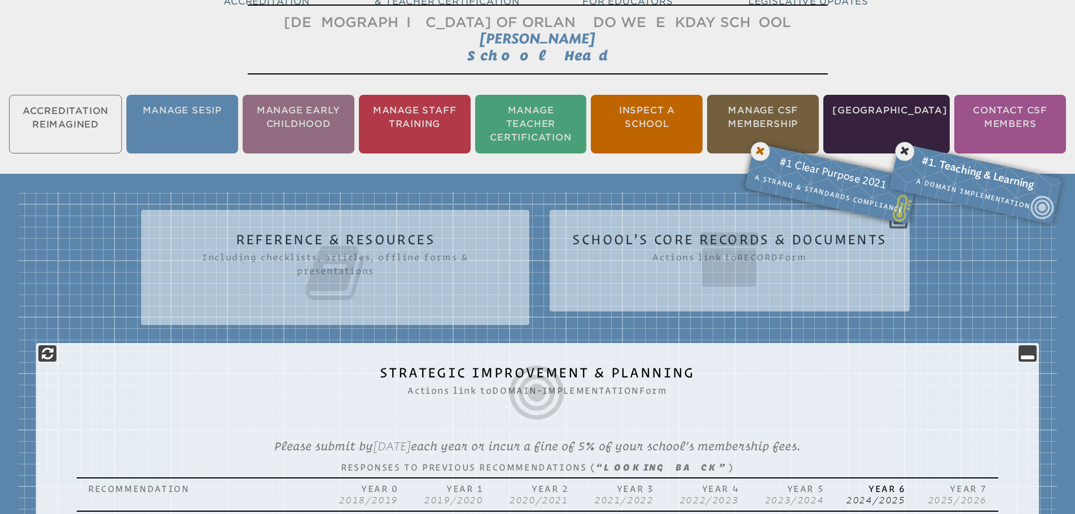
click at [759, 148] on icon at bounding box center [760, 151] width 23 height 23
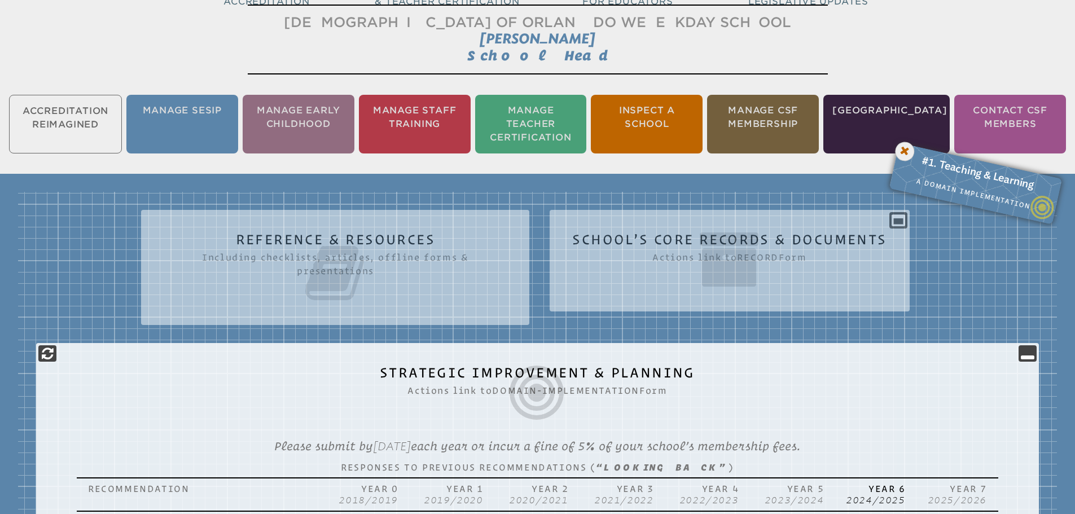
click at [903, 148] on icon at bounding box center [904, 151] width 23 height 23
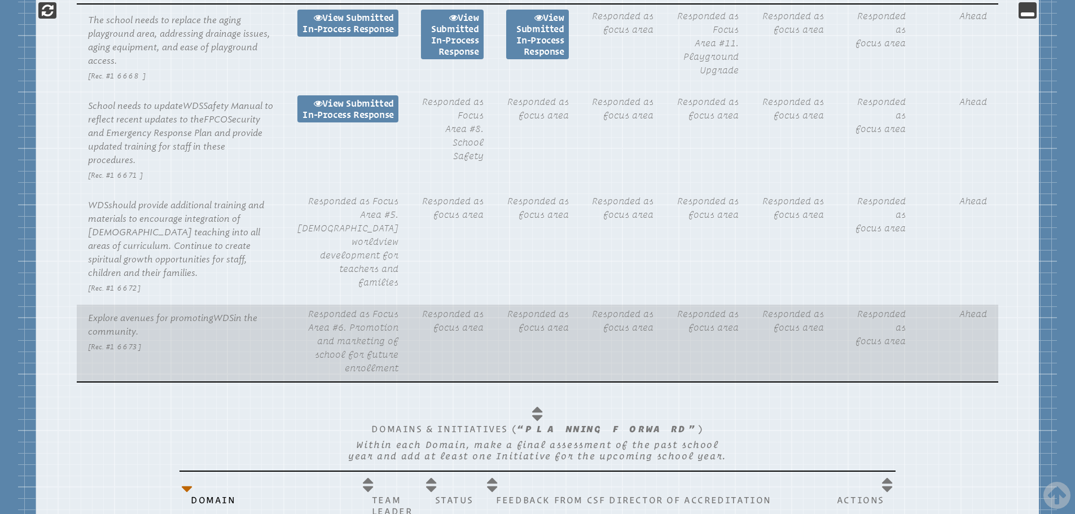
scroll to position [469, 0]
